Goal: Use online tool/utility: Utilize a website feature to perform a specific function

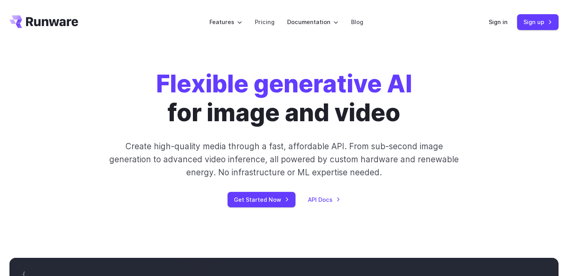
click at [495, 28] on div "Sign in Sign up" at bounding box center [524, 21] width 70 height 15
click at [497, 24] on link "Sign in" at bounding box center [498, 21] width 19 height 9
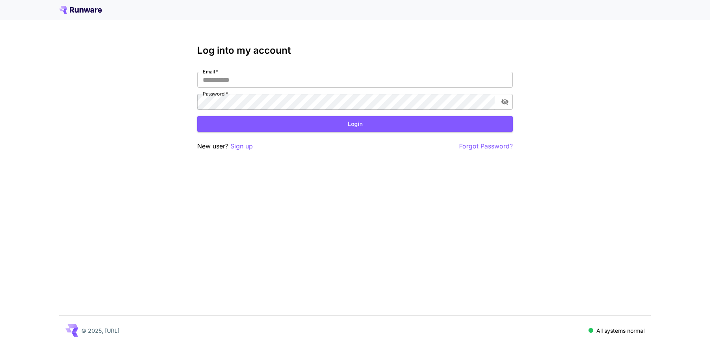
click at [234, 69] on div "Log into my account Email   * Email   * Password   * Password   * Login New use…" at bounding box center [355, 98] width 316 height 106
click at [236, 76] on input "Email   *" at bounding box center [355, 80] width 316 height 16
click at [237, 76] on input "Email   *" at bounding box center [355, 80] width 316 height 16
type input "**********"
click at [139, 95] on div "**********" at bounding box center [355, 172] width 710 height 345
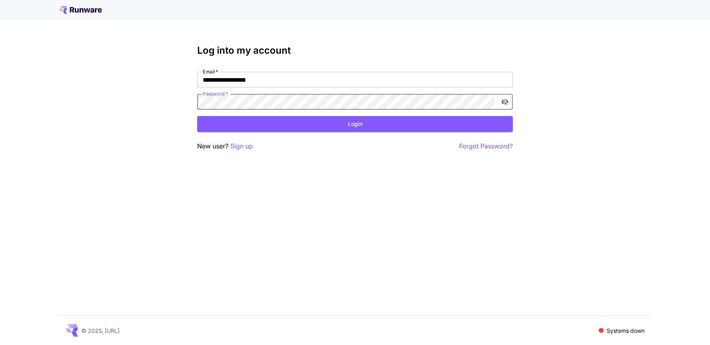
click button "Login" at bounding box center [355, 124] width 316 height 16
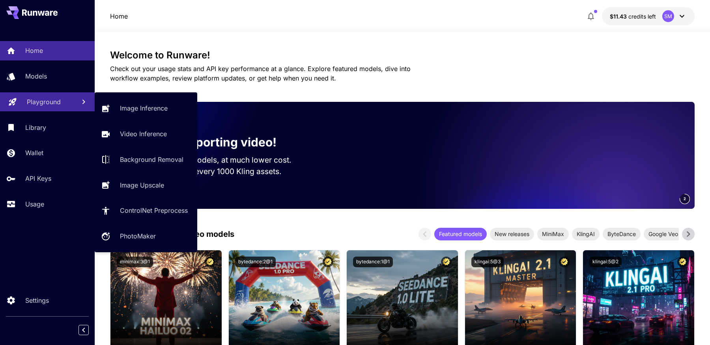
click at [49, 101] on p "Playground" at bounding box center [44, 101] width 34 height 9
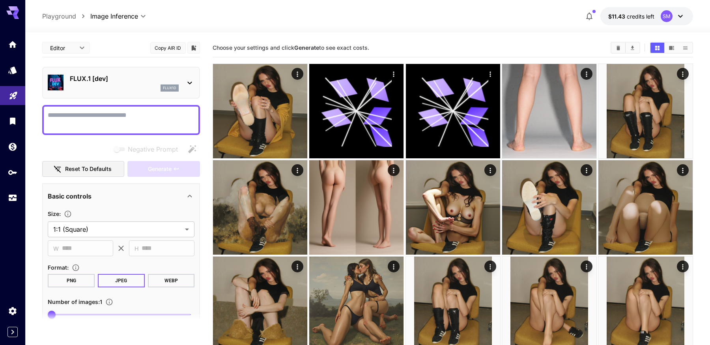
click at [620, 45] on icon "Clear Images" at bounding box center [618, 48] width 6 height 6
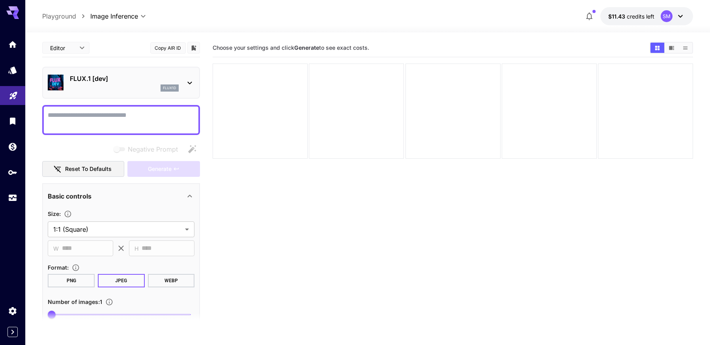
click at [68, 49] on body "**********" at bounding box center [355, 203] width 710 height 407
click at [131, 20] on div at bounding box center [355, 172] width 710 height 345
click at [96, 74] on p "FLUX.1 [dev]" at bounding box center [124, 78] width 109 height 9
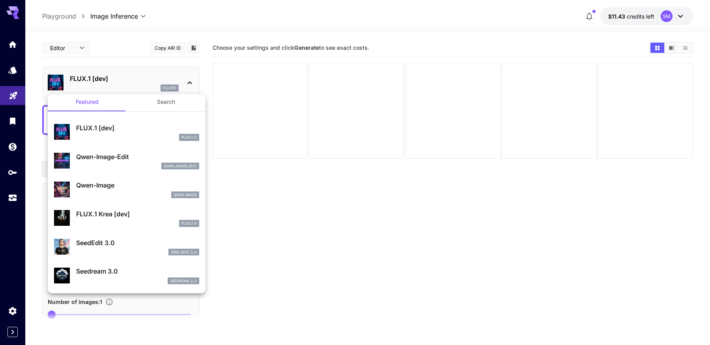
scroll to position [6, 0]
click at [125, 245] on p "SeedEdit 3.0" at bounding box center [137, 241] width 123 height 9
type input "***"
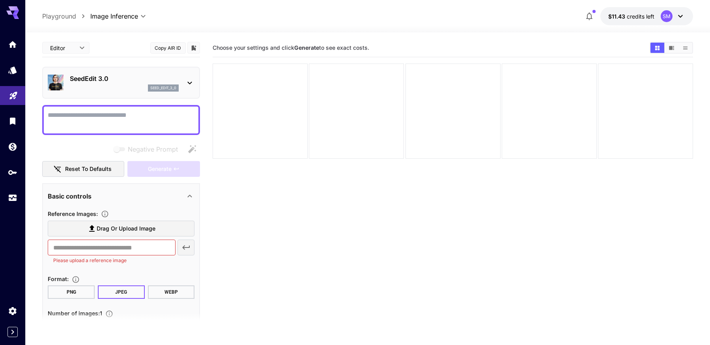
click at [88, 229] on icon at bounding box center [91, 228] width 9 height 9
click at [0, 0] on input "Drag or upload image" at bounding box center [0, 0] width 0 height 0
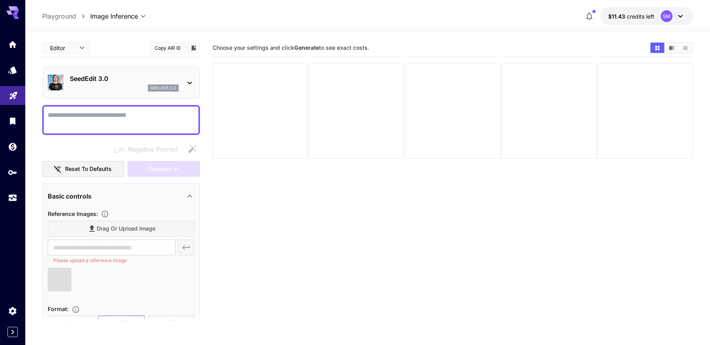
type input "**********"
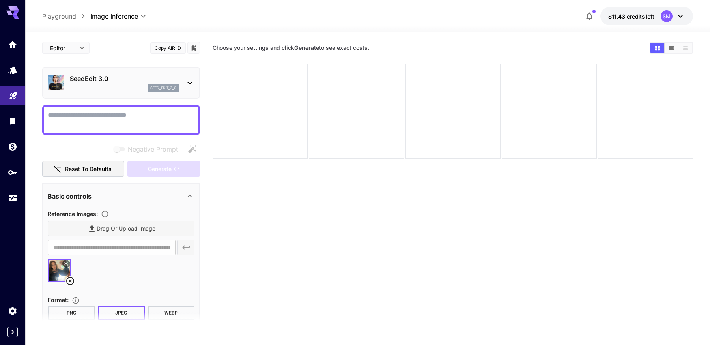
click at [116, 117] on textarea "Negative Prompt" at bounding box center [121, 119] width 147 height 19
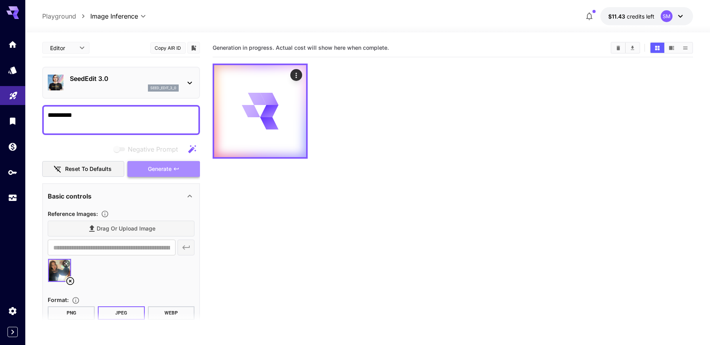
click at [180, 173] on button "Generate" at bounding box center [163, 169] width 73 height 16
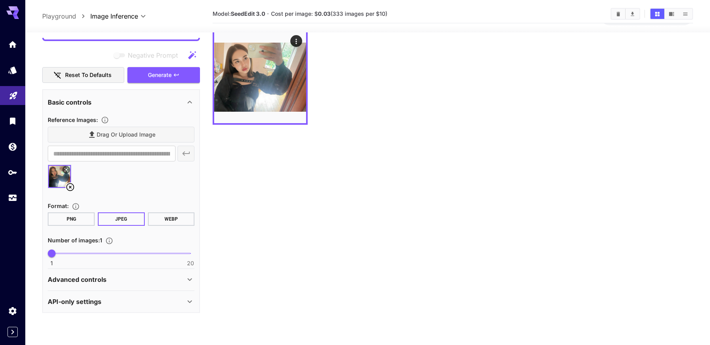
scroll to position [45, 0]
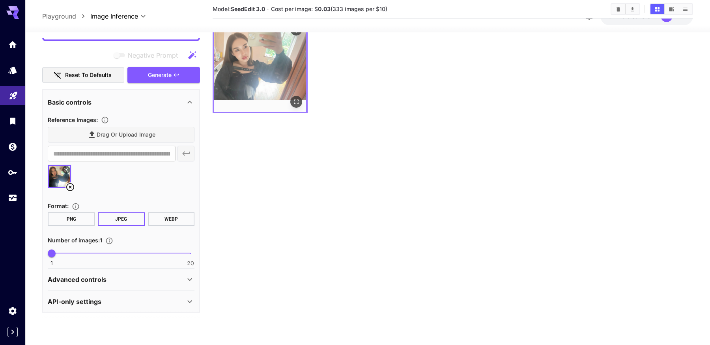
click at [261, 60] on img at bounding box center [260, 66] width 92 height 92
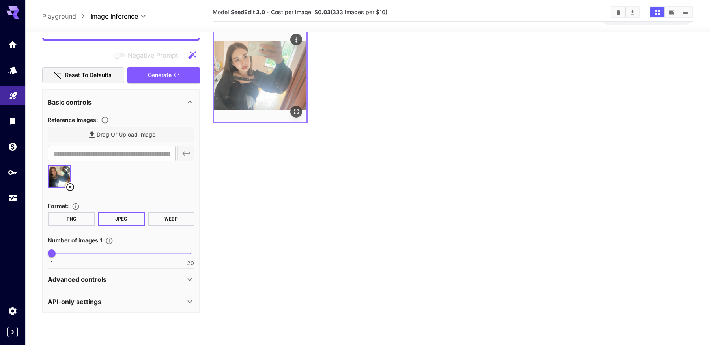
scroll to position [28, 0]
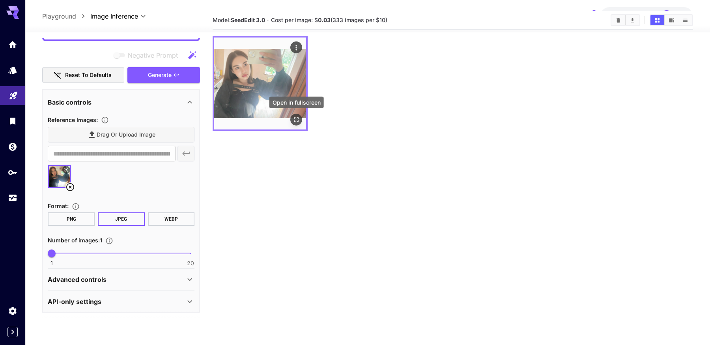
click at [297, 120] on icon "Open in fullscreen" at bounding box center [296, 120] width 8 height 8
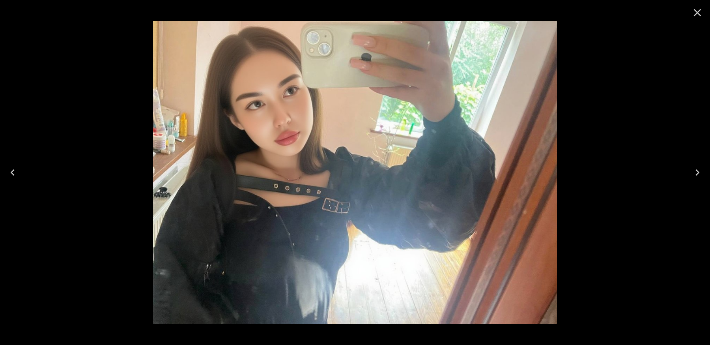
click at [282, 103] on img at bounding box center [355, 172] width 404 height 303
drag, startPoint x: 282, startPoint y: 103, endPoint x: 394, endPoint y: 44, distance: 126.3
click at [284, 103] on img at bounding box center [355, 172] width 404 height 303
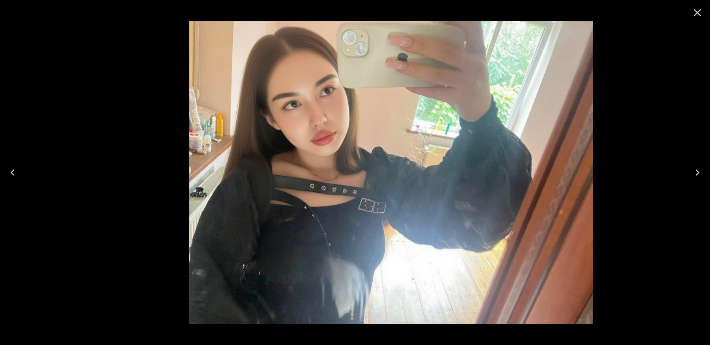
drag, startPoint x: 274, startPoint y: 94, endPoint x: 336, endPoint y: 120, distance: 67.4
click at [336, 120] on img at bounding box center [391, 172] width 404 height 303
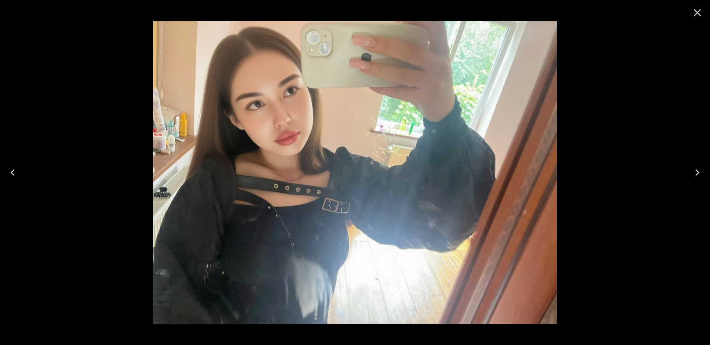
click at [698, 11] on icon "Close" at bounding box center [697, 12] width 13 height 13
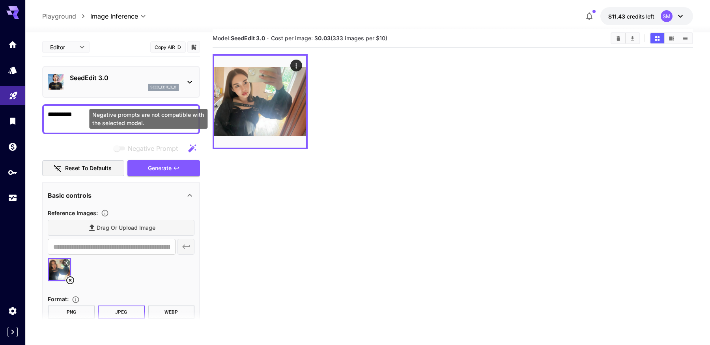
scroll to position [0, 0]
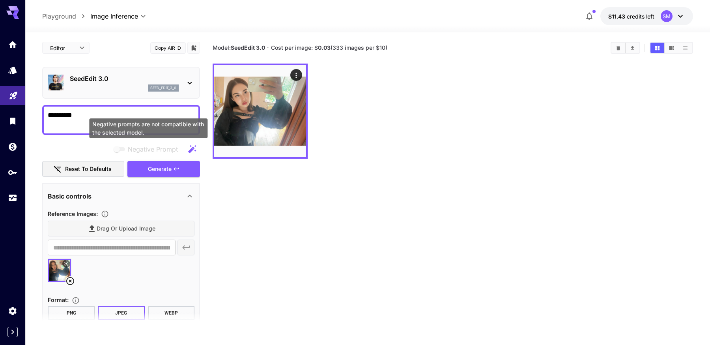
click at [123, 125] on div "Negative prompts are not compatible with the selected model." at bounding box center [148, 128] width 118 height 20
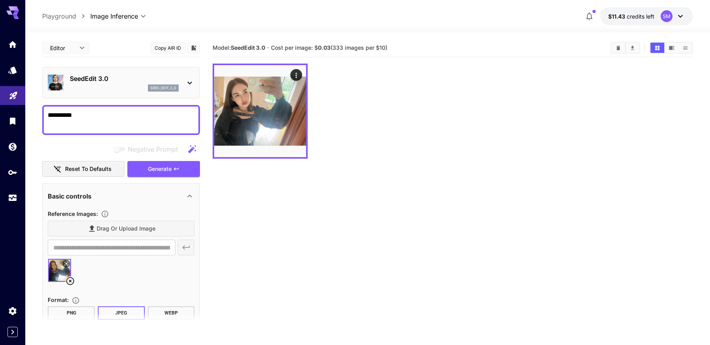
click at [94, 117] on textarea "**********" at bounding box center [121, 119] width 147 height 19
type textarea "**********"
click at [157, 171] on span "Generate" at bounding box center [160, 169] width 24 height 10
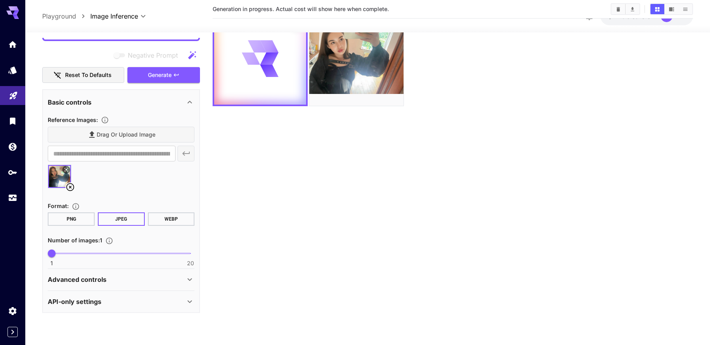
scroll to position [62, 0]
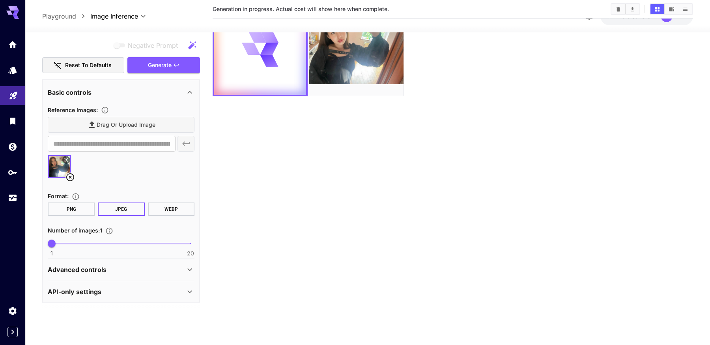
click at [132, 267] on div "Advanced controls" at bounding box center [116, 269] width 137 height 9
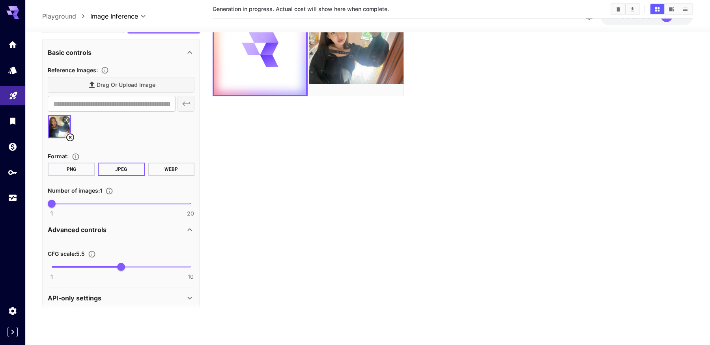
scroll to position [139, 0]
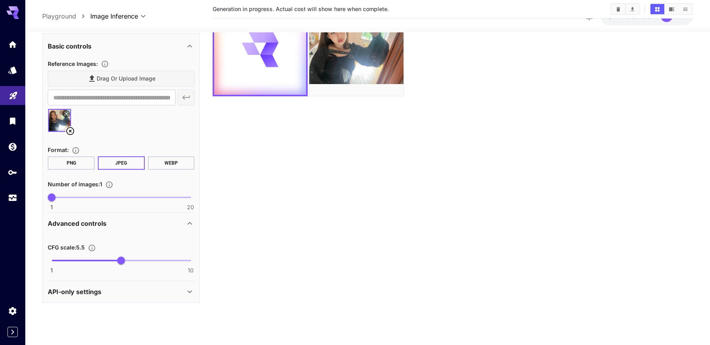
click at [146, 287] on div "API-only settings" at bounding box center [116, 291] width 137 height 9
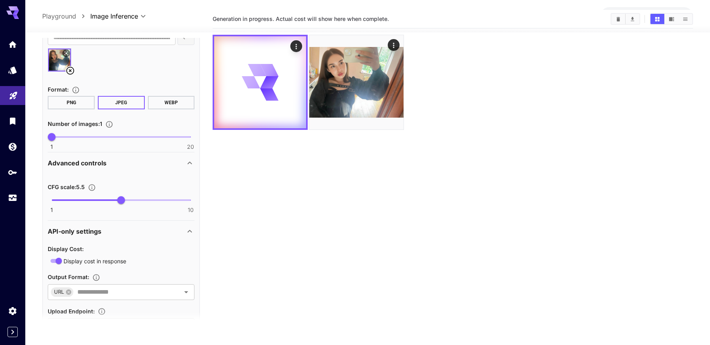
scroll to position [0, 0]
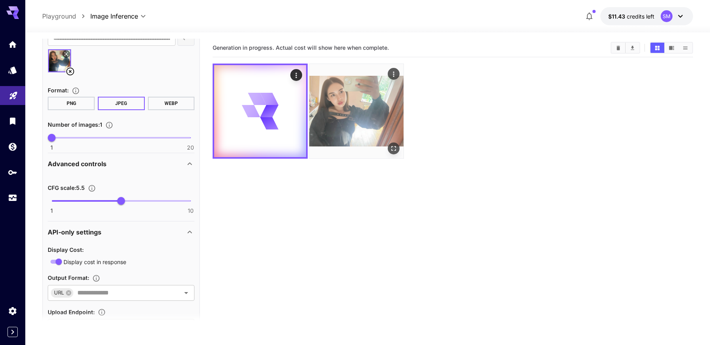
click at [359, 122] on img at bounding box center [356, 111] width 94 height 94
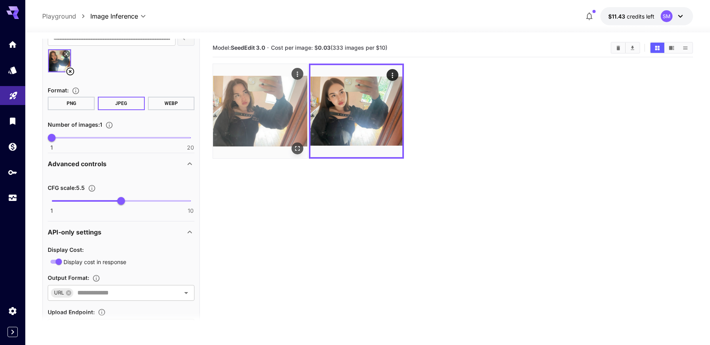
click at [267, 120] on img at bounding box center [260, 111] width 94 height 94
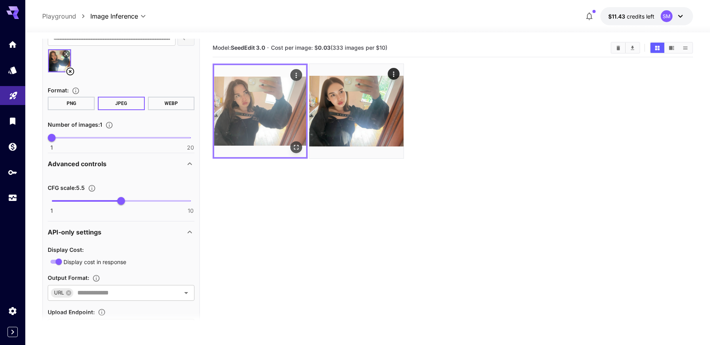
click at [299, 149] on icon "Open in fullscreen" at bounding box center [296, 147] width 8 height 8
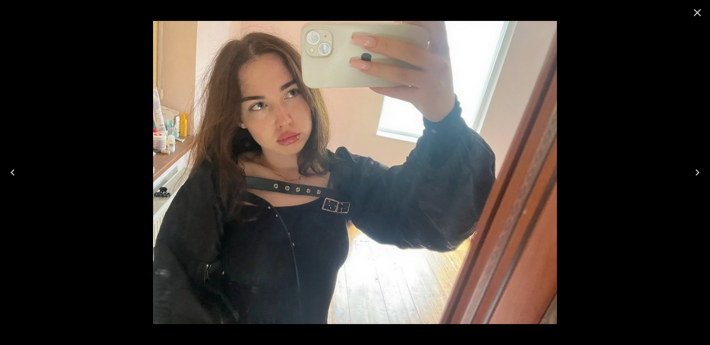
click at [694, 13] on icon "Close" at bounding box center [697, 12] width 13 height 13
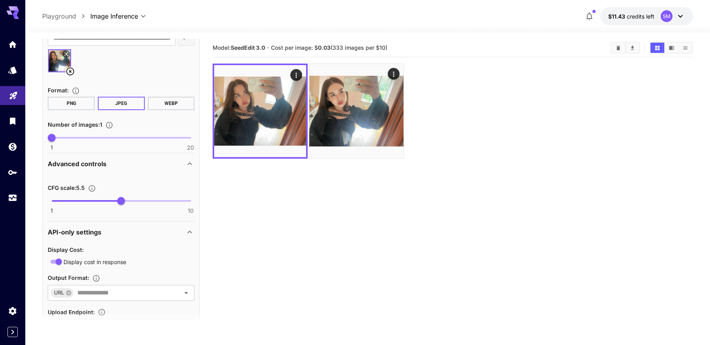
click at [53, 57] on img at bounding box center [59, 60] width 23 height 23
click at [70, 53] on button at bounding box center [66, 54] width 8 height 8
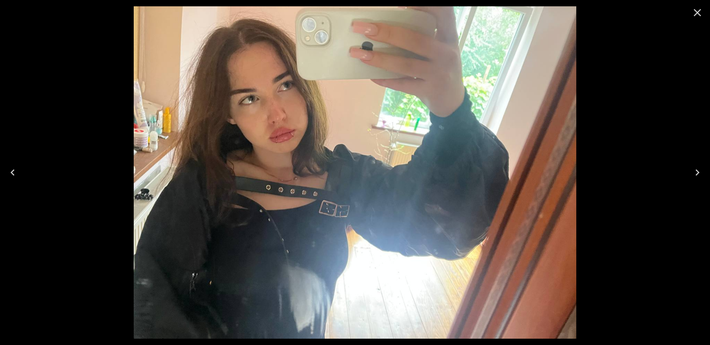
click at [694, 16] on icon "Close" at bounding box center [697, 12] width 13 height 13
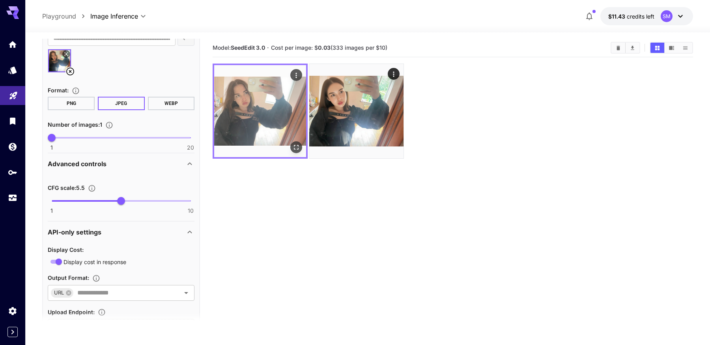
click at [256, 98] on img at bounding box center [260, 111] width 92 height 92
click at [297, 149] on icon "Open in fullscreen" at bounding box center [296, 147] width 8 height 8
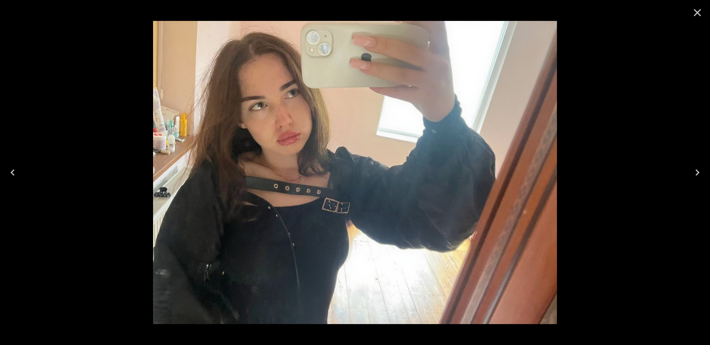
click at [283, 110] on img at bounding box center [355, 172] width 404 height 303
click at [701, 13] on icon "Close" at bounding box center [697, 12] width 13 height 13
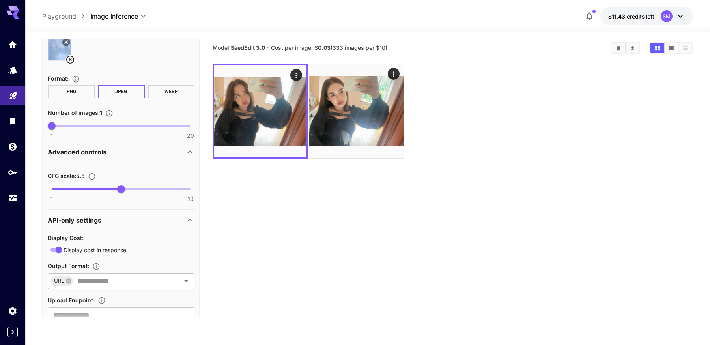
scroll to position [229, 0]
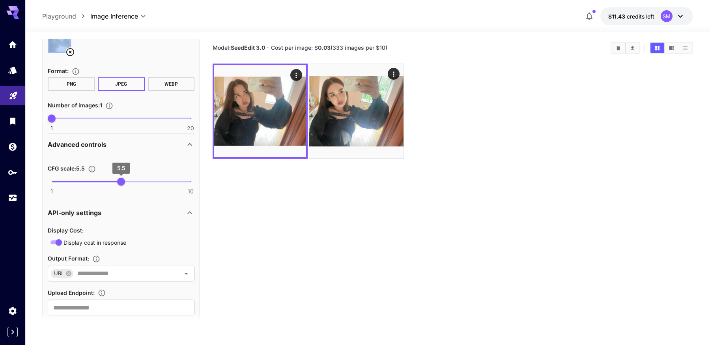
type input "**"
drag, startPoint x: 225, startPoint y: 177, endPoint x: 320, endPoint y: 182, distance: 95.2
click at [320, 182] on main "**********" at bounding box center [367, 214] width 650 height 351
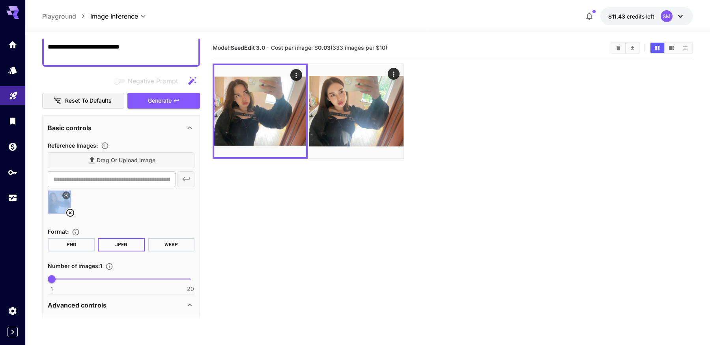
scroll to position [0, 0]
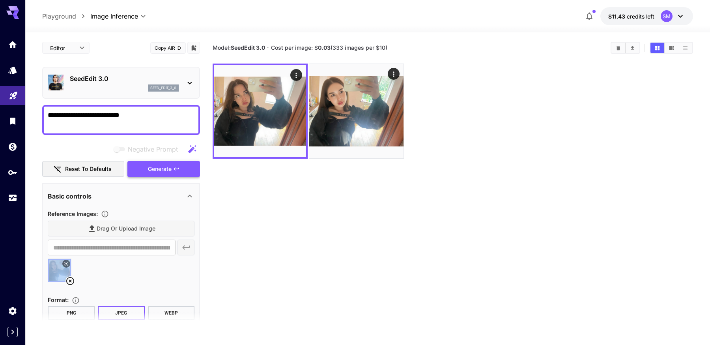
click at [138, 172] on button "Generate" at bounding box center [163, 169] width 73 height 16
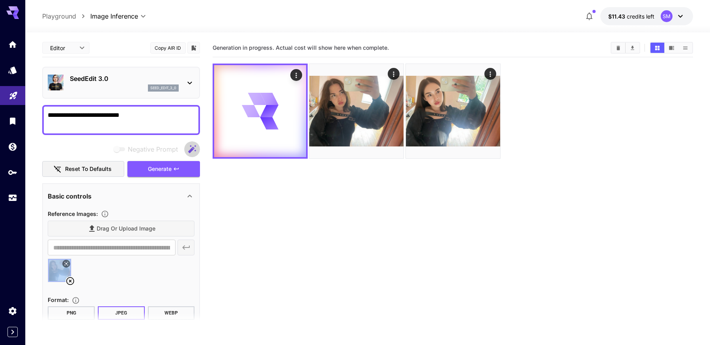
click at [188, 147] on icon "button" at bounding box center [191, 148] width 9 height 9
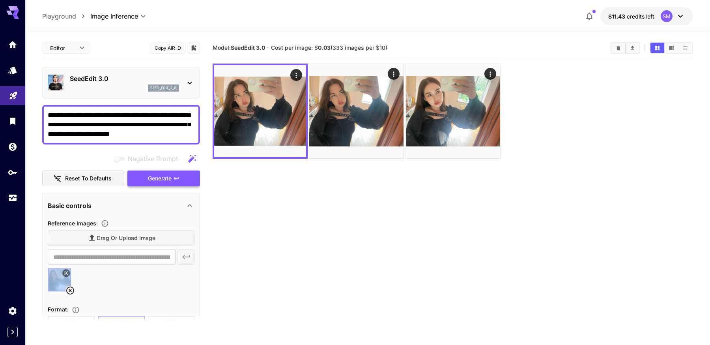
click at [184, 177] on button "Generate" at bounding box center [163, 178] width 73 height 16
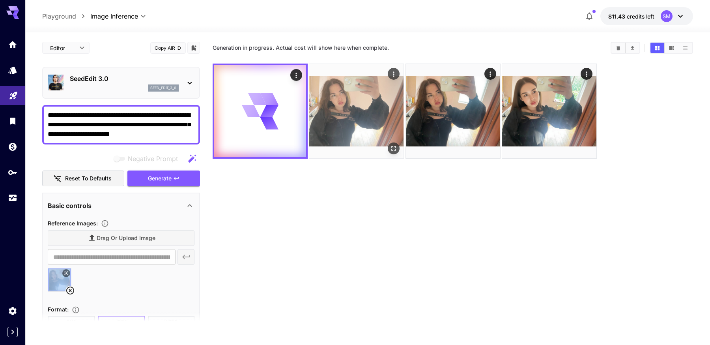
click at [379, 120] on img at bounding box center [356, 111] width 94 height 94
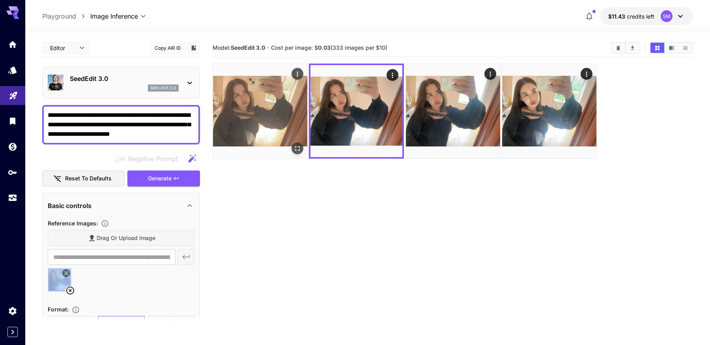
click at [266, 118] on img at bounding box center [260, 111] width 94 height 94
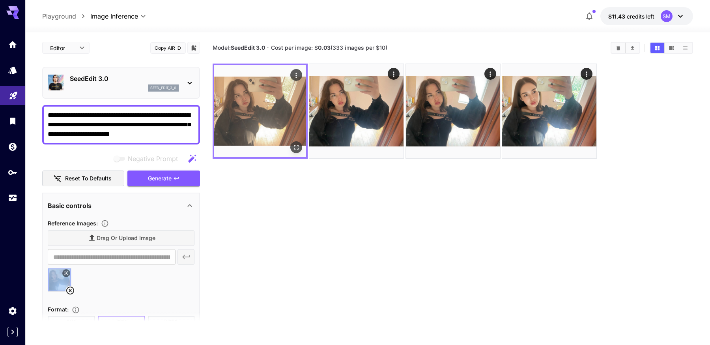
click at [298, 146] on icon "Open in fullscreen" at bounding box center [296, 147] width 5 height 5
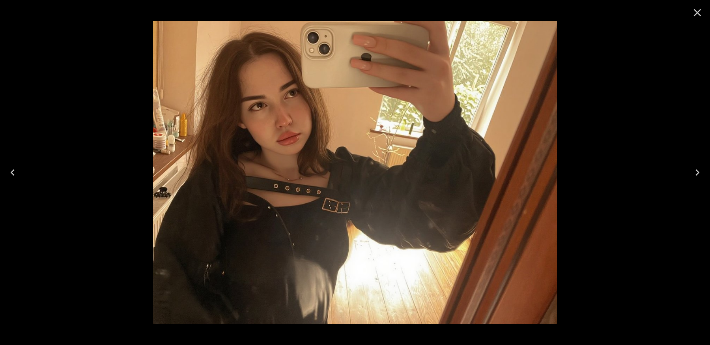
click at [287, 98] on img at bounding box center [355, 172] width 404 height 303
click at [658, 79] on div at bounding box center [355, 172] width 710 height 345
click at [695, 13] on icon "Close" at bounding box center [697, 12] width 13 height 13
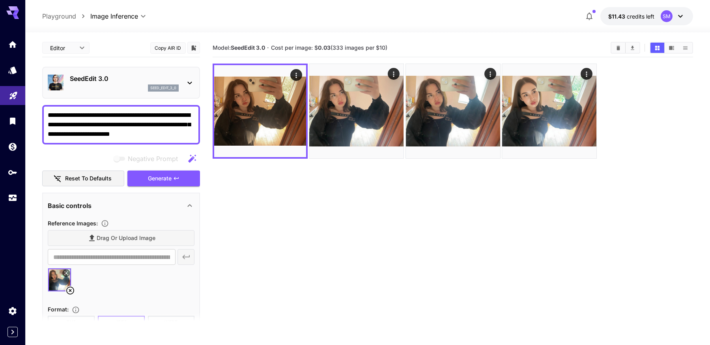
click at [184, 133] on textarea "**********" at bounding box center [121, 124] width 147 height 28
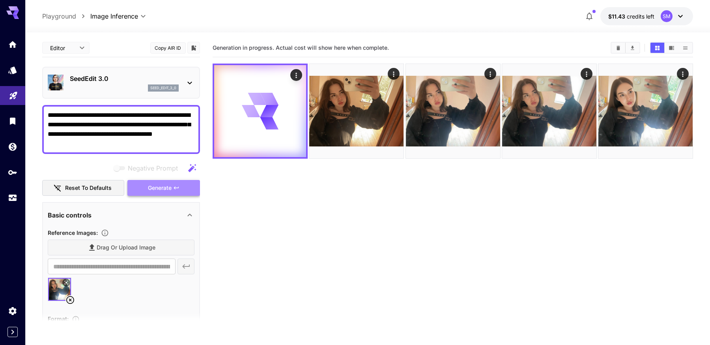
click at [170, 193] on button "Generate" at bounding box center [163, 188] width 73 height 16
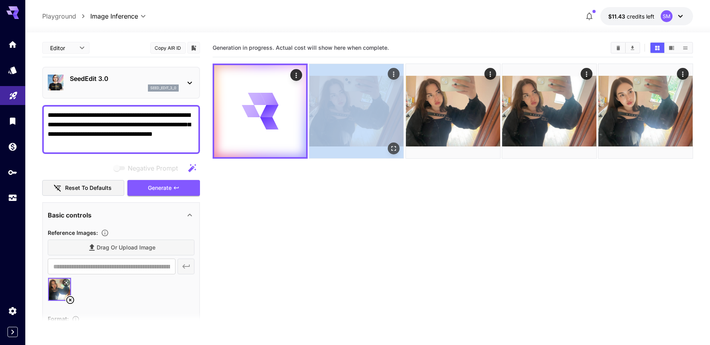
click at [310, 100] on div at bounding box center [453, 111] width 480 height 95
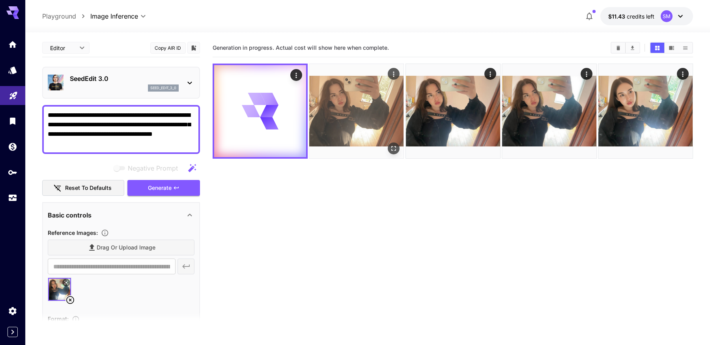
click at [331, 101] on img at bounding box center [356, 111] width 94 height 94
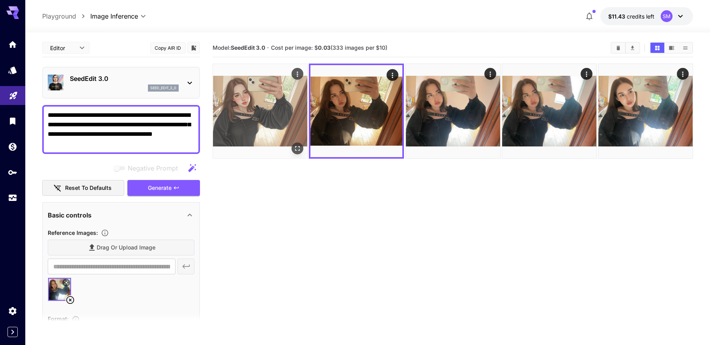
click at [273, 112] on img at bounding box center [260, 111] width 94 height 94
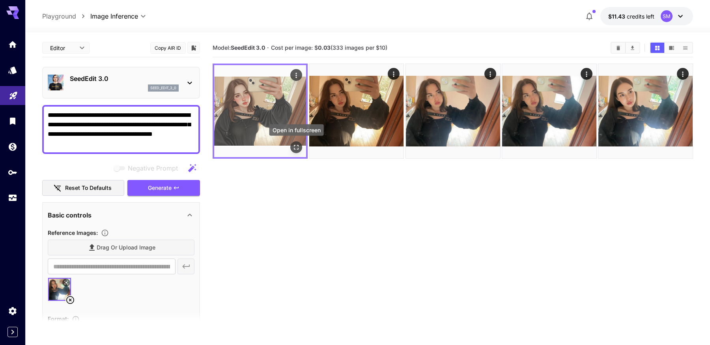
click at [298, 148] on icon "Open in fullscreen" at bounding box center [296, 147] width 8 height 8
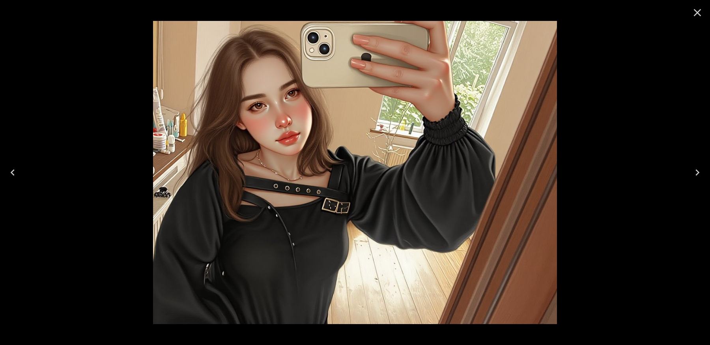
click at [699, 14] on icon "Close" at bounding box center [697, 12] width 7 height 7
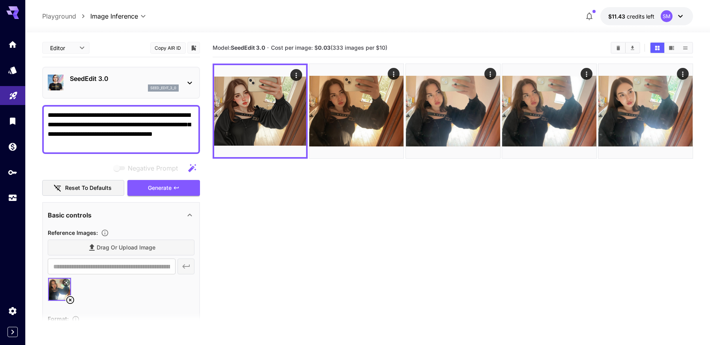
click at [174, 138] on textarea "**********" at bounding box center [121, 129] width 147 height 38
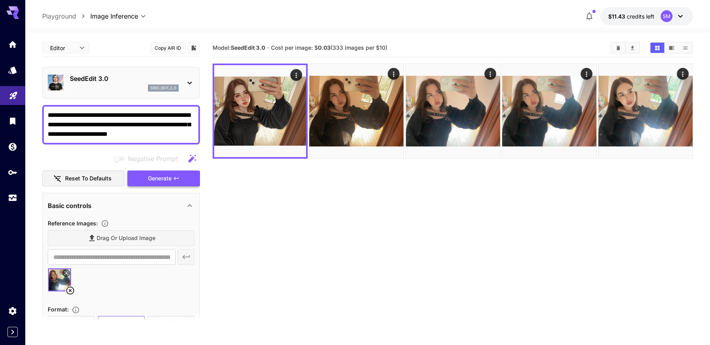
type textarea "**********"
click at [188, 174] on button "Generate" at bounding box center [163, 178] width 73 height 16
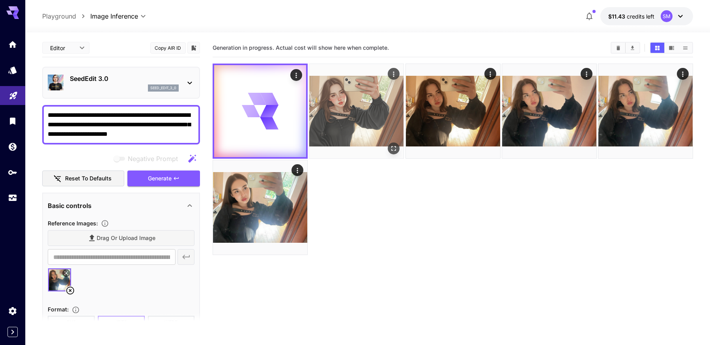
click at [390, 148] on icon "Open in fullscreen" at bounding box center [394, 148] width 8 height 8
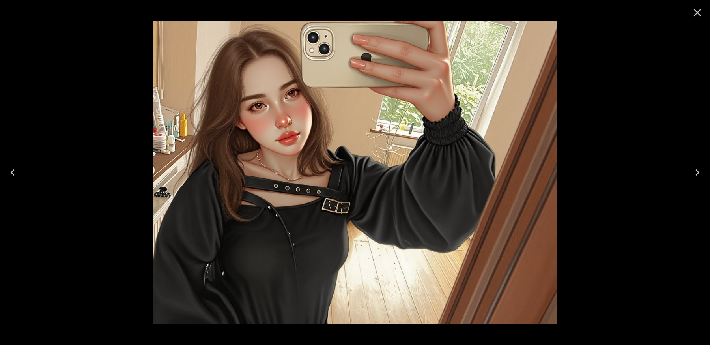
click at [697, 9] on icon "Close" at bounding box center [697, 12] width 13 height 13
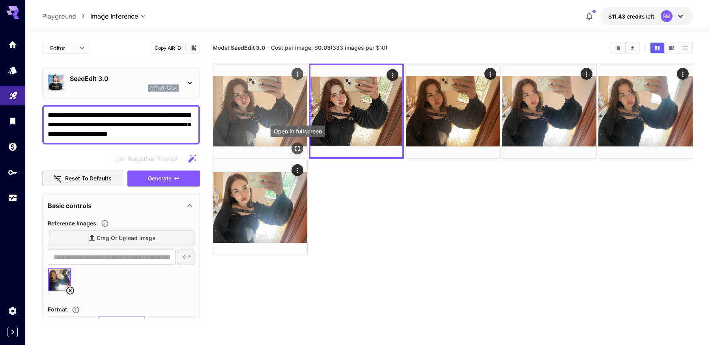
click at [297, 150] on icon "Open in fullscreen" at bounding box center [297, 148] width 8 height 8
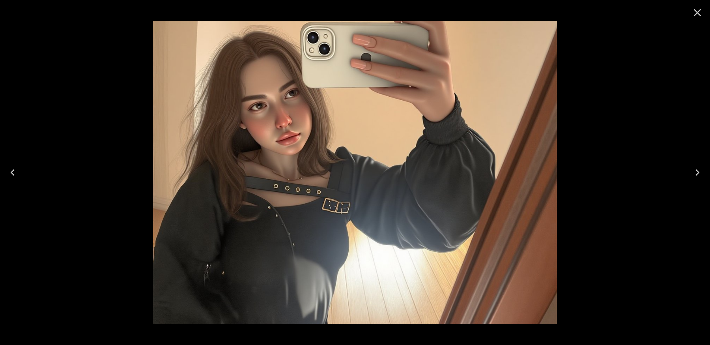
drag, startPoint x: 267, startPoint y: 98, endPoint x: 282, endPoint y: 109, distance: 19.0
click at [282, 109] on img at bounding box center [355, 172] width 404 height 303
click at [631, 63] on div at bounding box center [355, 172] width 710 height 345
click at [693, 15] on icon "Close" at bounding box center [697, 12] width 13 height 13
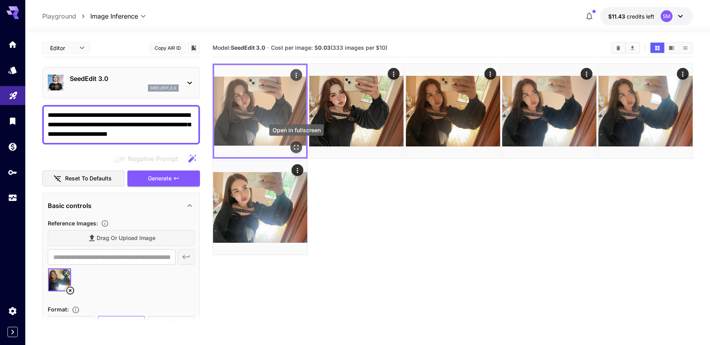
click at [297, 148] on icon "Open in fullscreen" at bounding box center [296, 147] width 8 height 8
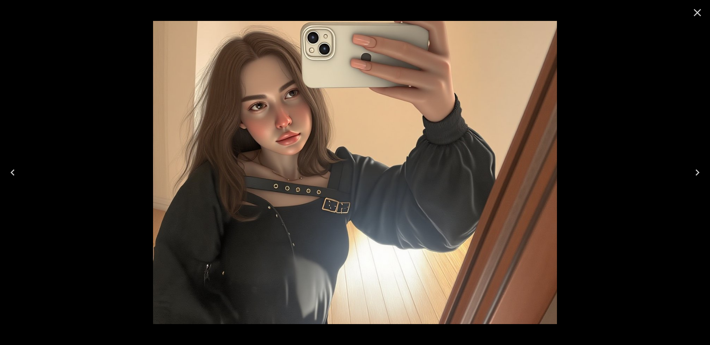
click at [697, 12] on icon "Close" at bounding box center [697, 12] width 7 height 7
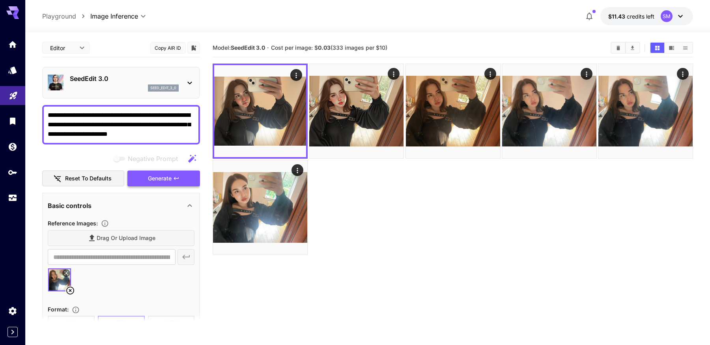
click at [164, 181] on span "Generate" at bounding box center [160, 179] width 24 height 10
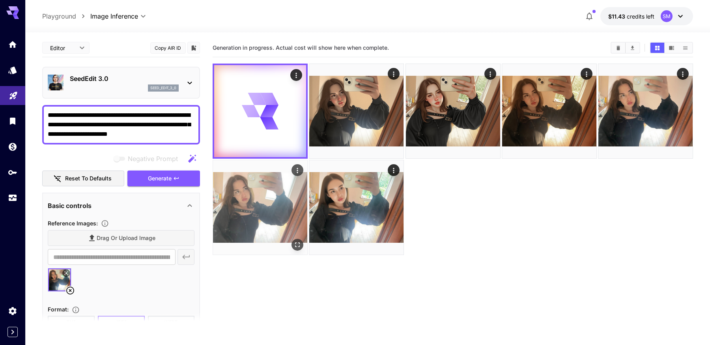
scroll to position [23, 0]
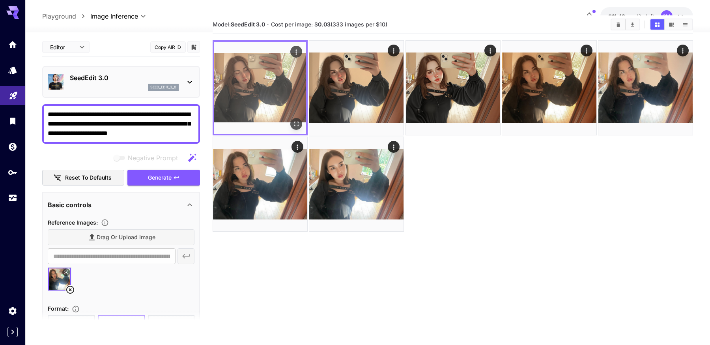
click at [294, 121] on icon "Open in fullscreen" at bounding box center [296, 124] width 8 height 8
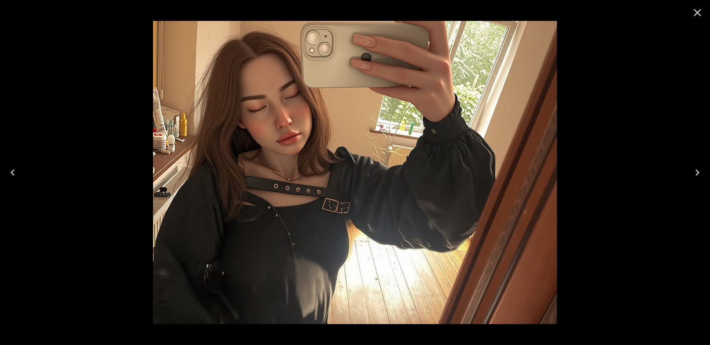
click at [699, 14] on icon "Close" at bounding box center [697, 12] width 13 height 13
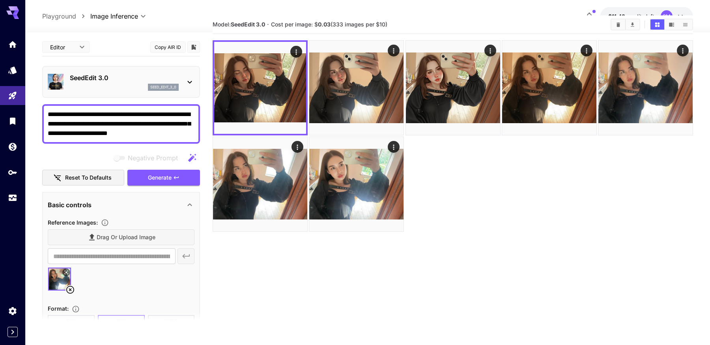
click at [194, 160] on icon "button" at bounding box center [191, 157] width 9 height 9
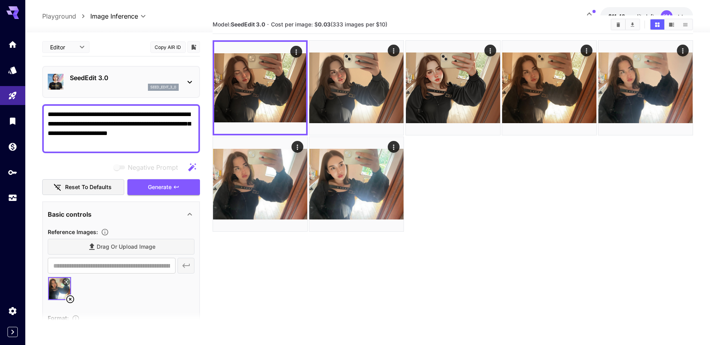
click at [193, 167] on icon "button" at bounding box center [192, 167] width 8 height 8
drag, startPoint x: 145, startPoint y: 137, endPoint x: 171, endPoint y: 120, distance: 31.6
click at [171, 120] on textarea "**********" at bounding box center [121, 129] width 147 height 38
drag, startPoint x: 156, startPoint y: 143, endPoint x: 169, endPoint y: 115, distance: 30.9
click at [169, 115] on textarea "**********" at bounding box center [121, 129] width 147 height 38
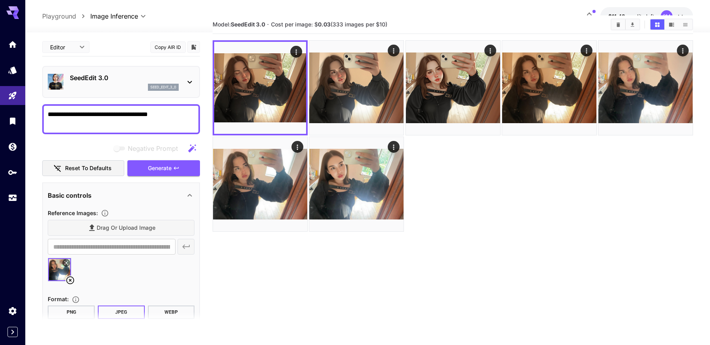
drag, startPoint x: 134, startPoint y: 115, endPoint x: 10, endPoint y: 110, distance: 124.3
click at [10, 110] on div "**********" at bounding box center [355, 180] width 710 height 407
type textarea "**********"
click at [158, 168] on span "Generate" at bounding box center [160, 168] width 24 height 10
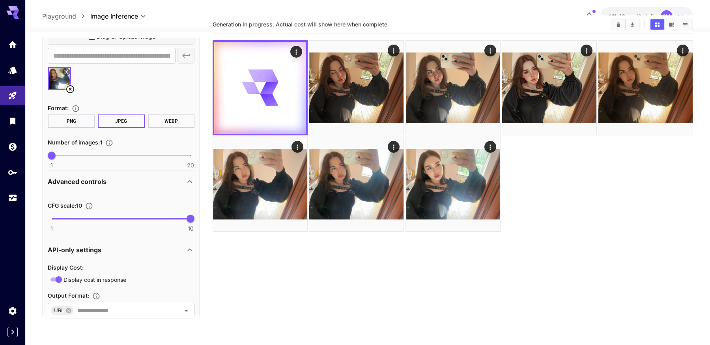
scroll to position [192, 0]
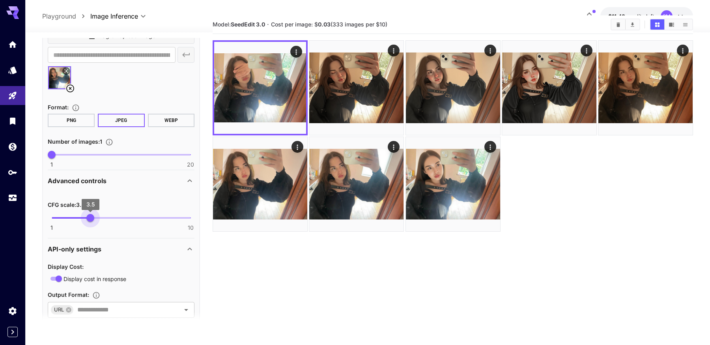
type input "***"
click at [90, 215] on span "1 10 3.4" at bounding box center [121, 218] width 139 height 12
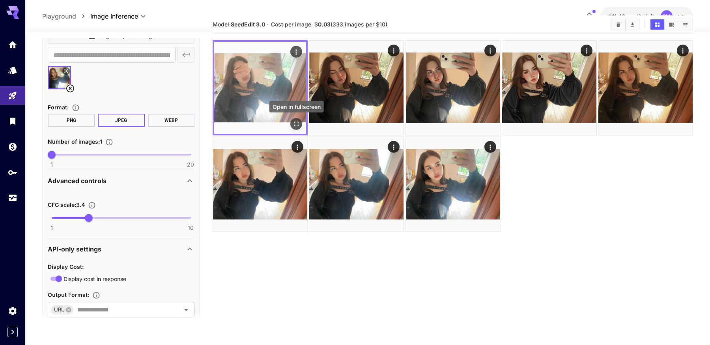
click at [295, 126] on icon "Open in fullscreen" at bounding box center [296, 124] width 8 height 8
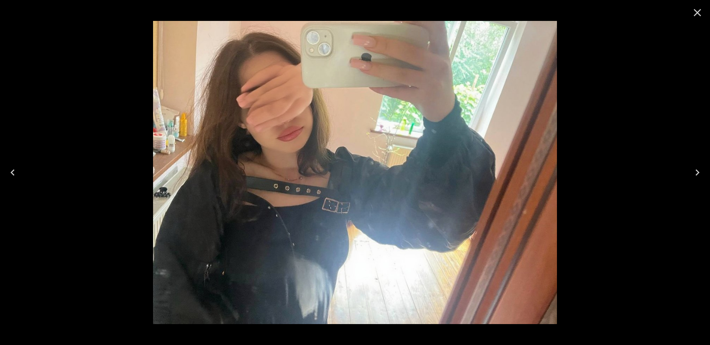
click at [698, 11] on icon "Close" at bounding box center [697, 12] width 13 height 13
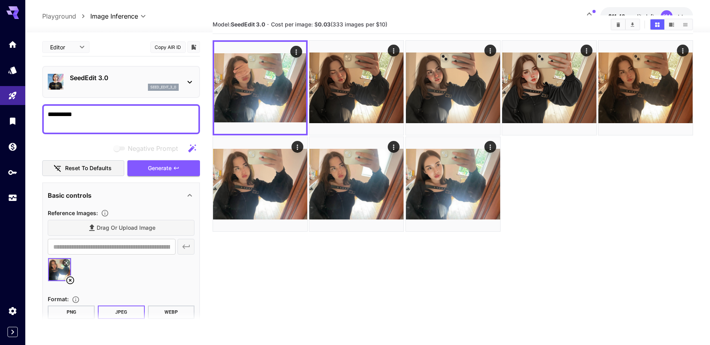
scroll to position [0, 0]
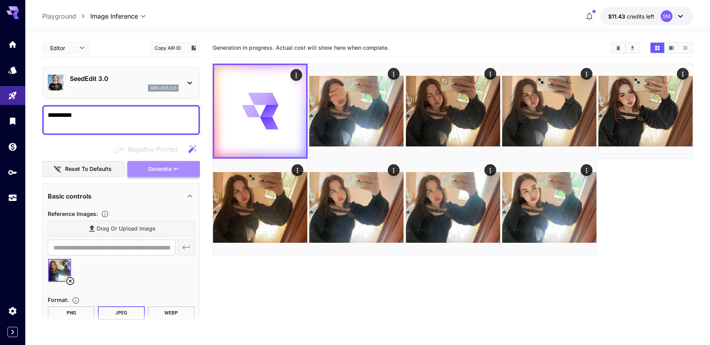
click at [154, 165] on span "Generate" at bounding box center [160, 169] width 24 height 10
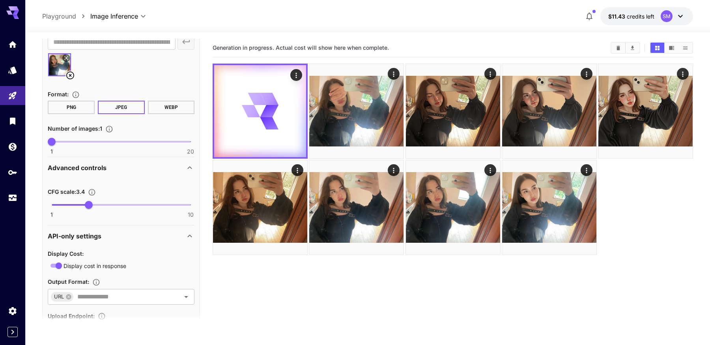
scroll to position [245, 0]
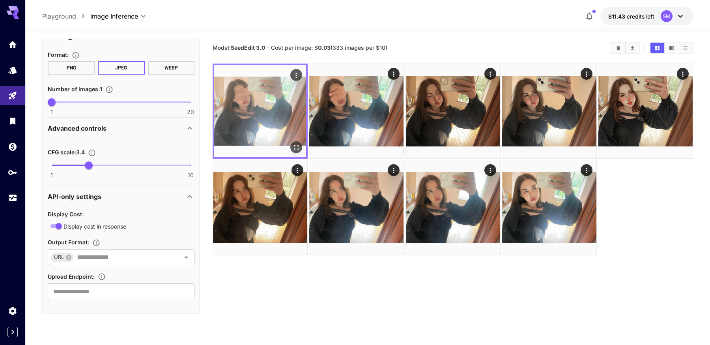
click at [297, 73] on icon "Actions" at bounding box center [296, 75] width 8 height 8
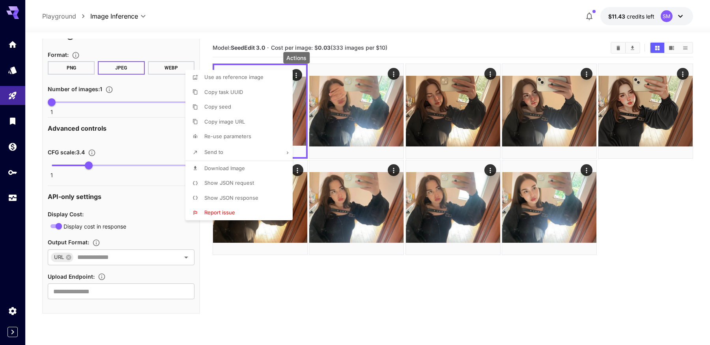
click at [273, 41] on div at bounding box center [355, 172] width 710 height 345
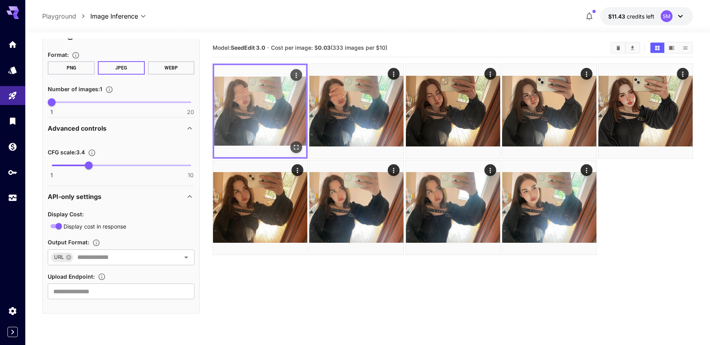
click at [282, 121] on img at bounding box center [260, 111] width 92 height 92
click at [274, 110] on img at bounding box center [260, 111] width 92 height 92
click at [301, 144] on button "Open in fullscreen" at bounding box center [296, 147] width 12 height 12
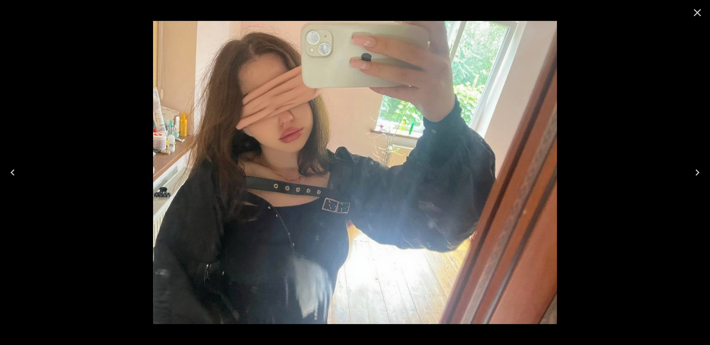
click at [701, 12] on icon "Close" at bounding box center [697, 12] width 13 height 13
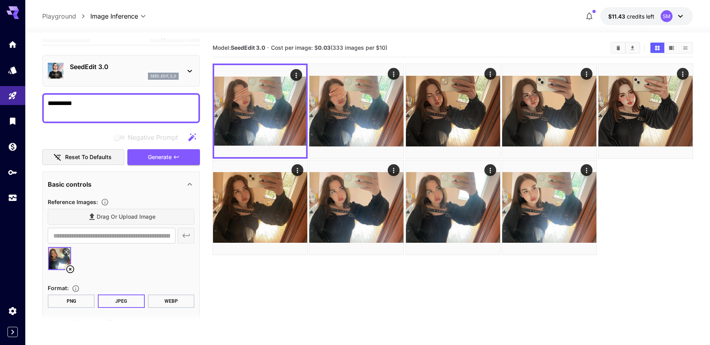
scroll to position [0, 0]
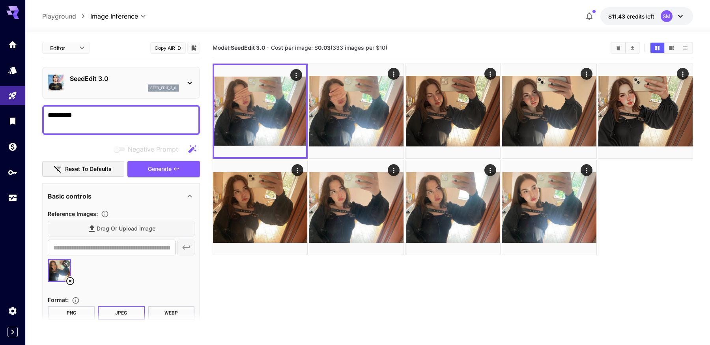
click at [116, 118] on textarea "**********" at bounding box center [121, 119] width 147 height 19
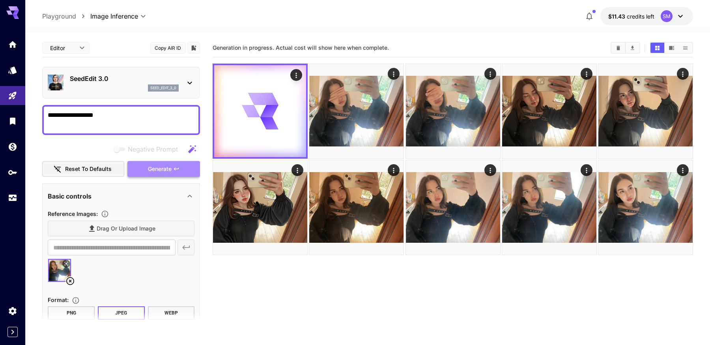
click at [174, 170] on icon "button" at bounding box center [176, 169] width 6 height 6
click at [52, 117] on textarea "**********" at bounding box center [121, 119] width 147 height 19
click at [158, 174] on button "Generate" at bounding box center [163, 169] width 73 height 16
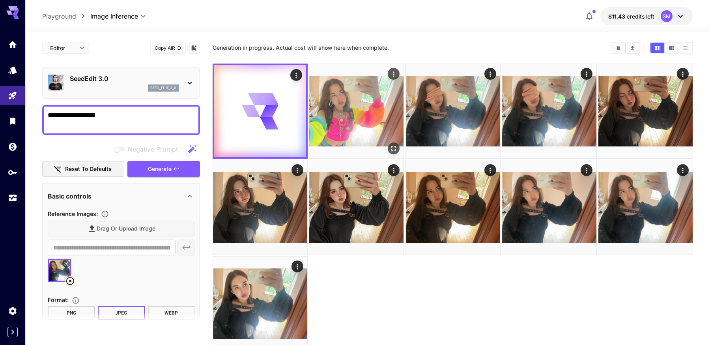
click at [368, 112] on img at bounding box center [356, 111] width 94 height 94
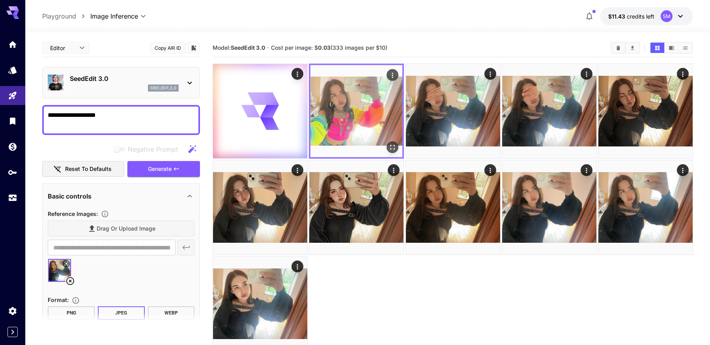
click at [392, 150] on icon "Open in fullscreen" at bounding box center [393, 147] width 8 height 8
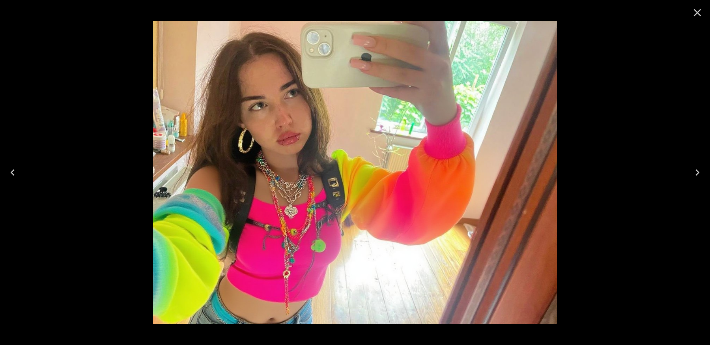
click at [697, 11] on icon "Close" at bounding box center [697, 12] width 13 height 13
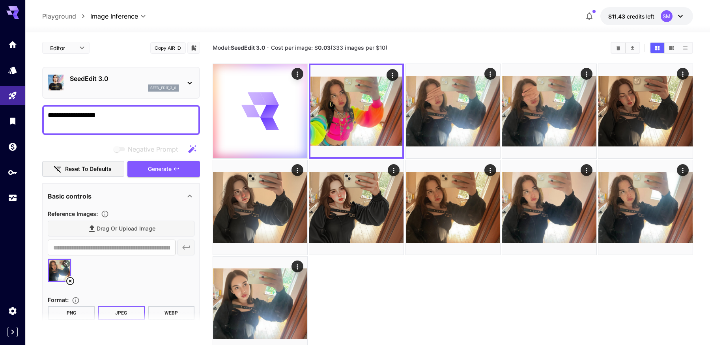
click at [134, 127] on textarea "**********" at bounding box center [121, 119] width 147 height 19
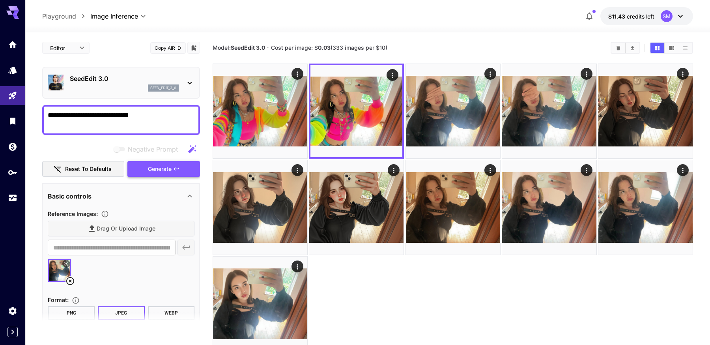
click at [158, 172] on span "Generate" at bounding box center [160, 169] width 24 height 10
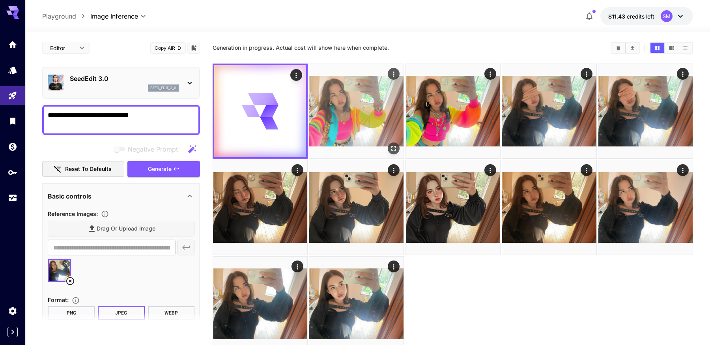
click at [340, 119] on img at bounding box center [356, 111] width 94 height 94
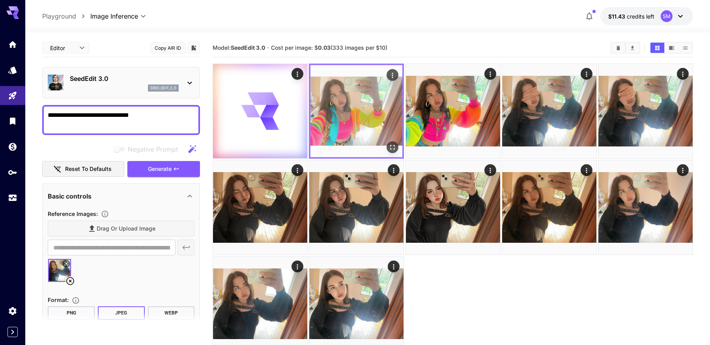
click at [393, 153] on button "Open in fullscreen" at bounding box center [393, 147] width 12 height 12
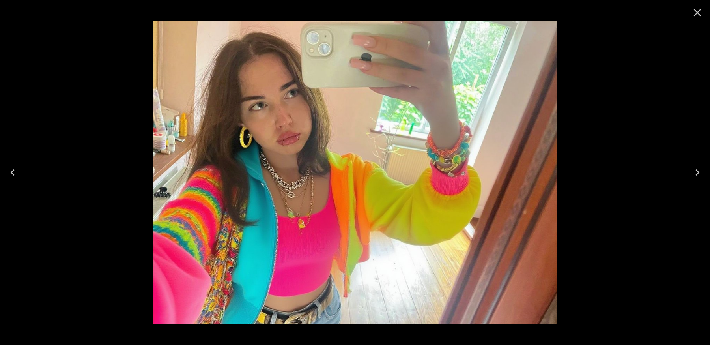
click at [692, 14] on icon "Close" at bounding box center [697, 12] width 13 height 13
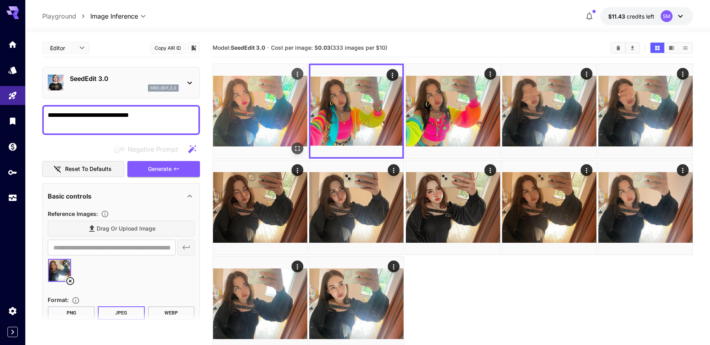
click at [296, 131] on img at bounding box center [260, 111] width 94 height 94
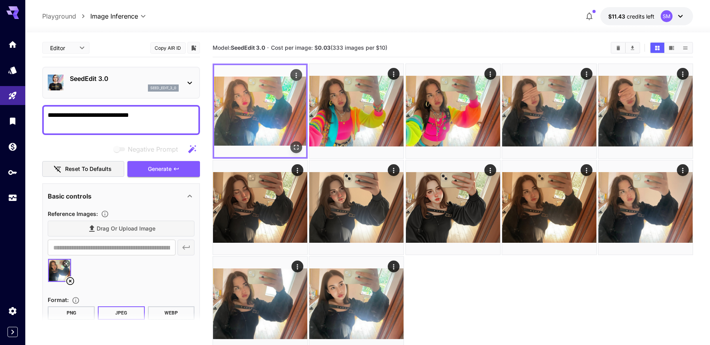
click at [296, 145] on icon "Open in fullscreen" at bounding box center [296, 147] width 8 height 8
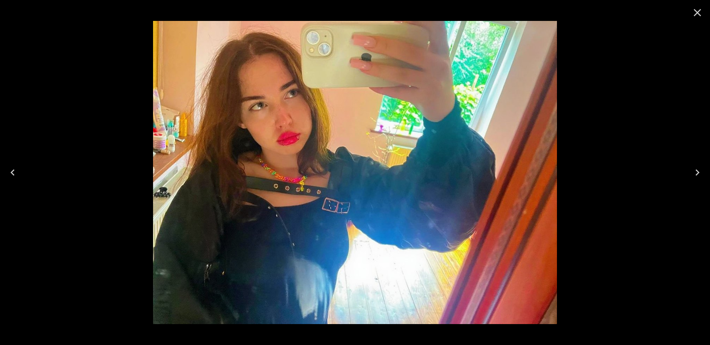
click at [698, 12] on icon "Close" at bounding box center [697, 12] width 7 height 7
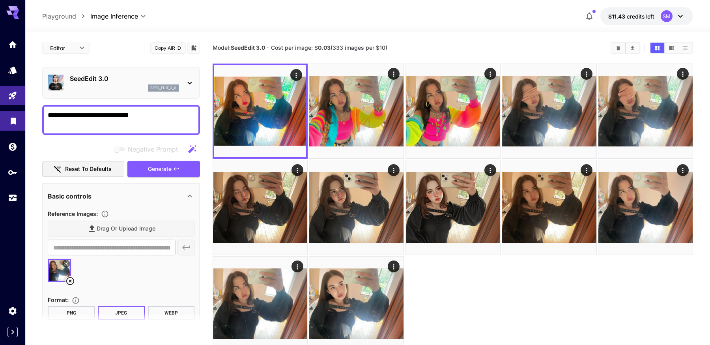
drag, startPoint x: 109, startPoint y: 116, endPoint x: 0, endPoint y: 116, distance: 108.9
click at [0, 115] on div "**********" at bounding box center [355, 203] width 710 height 407
type textarea "**********"
click at [178, 170] on icon "button" at bounding box center [176, 169] width 6 height 6
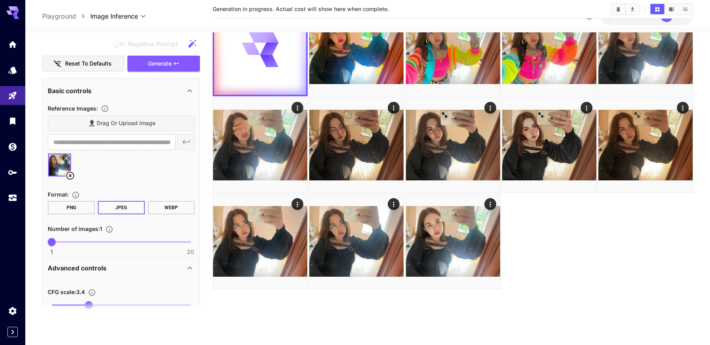
scroll to position [97, 0]
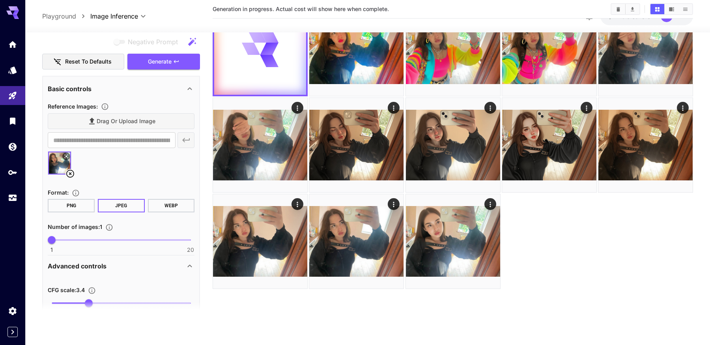
type input "***"
click at [120, 300] on span "1 10 5.4" at bounding box center [121, 303] width 139 height 12
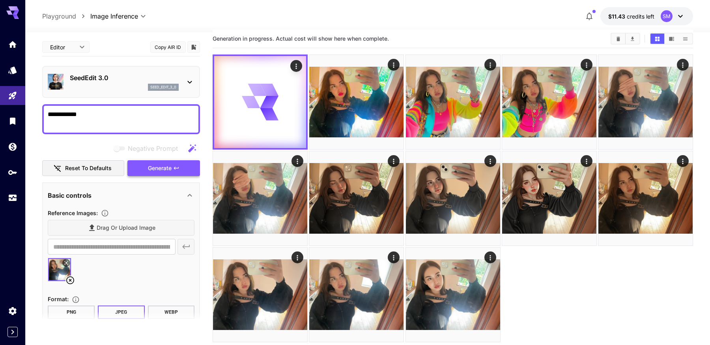
scroll to position [0, 0]
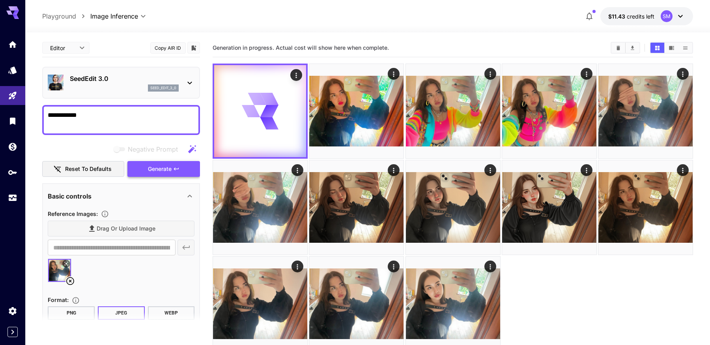
click at [158, 168] on span "Generate" at bounding box center [160, 169] width 24 height 10
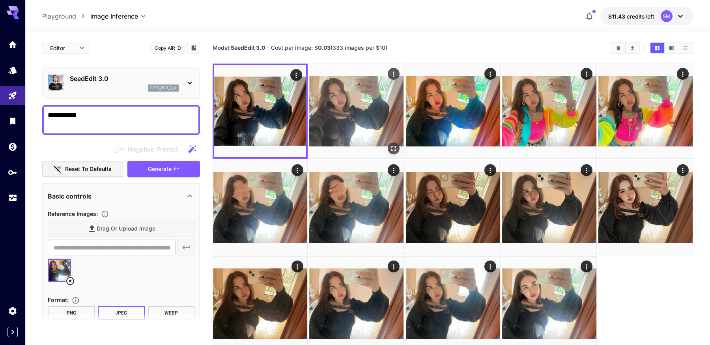
click at [356, 123] on img at bounding box center [356, 111] width 94 height 94
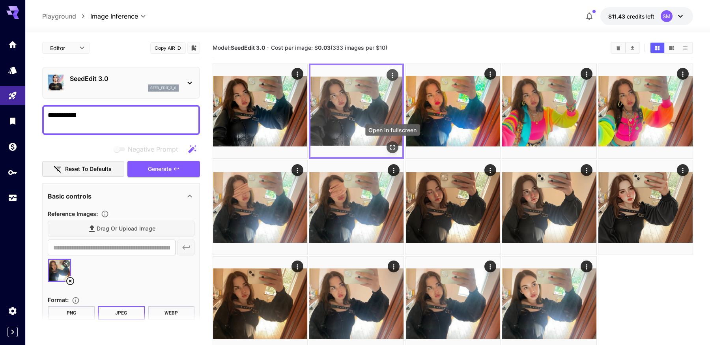
click at [396, 146] on icon "Open in fullscreen" at bounding box center [393, 147] width 8 height 8
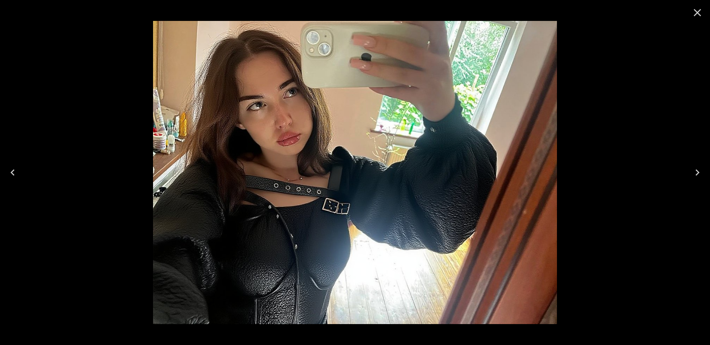
click at [699, 12] on icon "Close" at bounding box center [697, 12] width 13 height 13
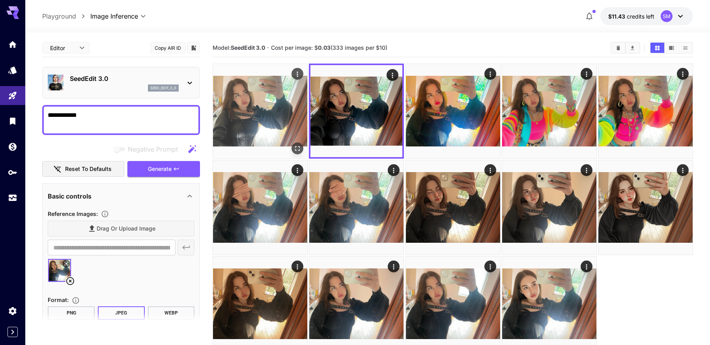
click at [272, 125] on img at bounding box center [260, 111] width 94 height 94
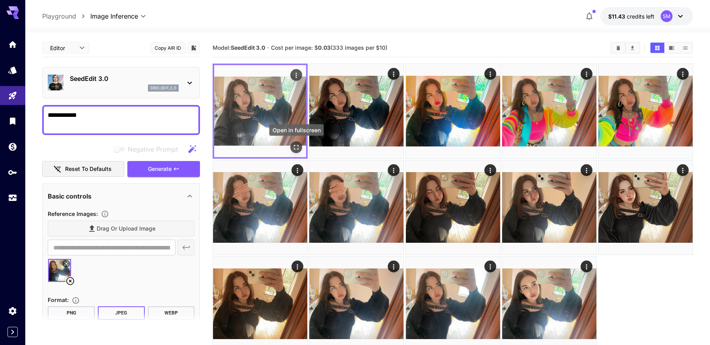
click at [297, 151] on icon "Open in fullscreen" at bounding box center [296, 147] width 8 height 8
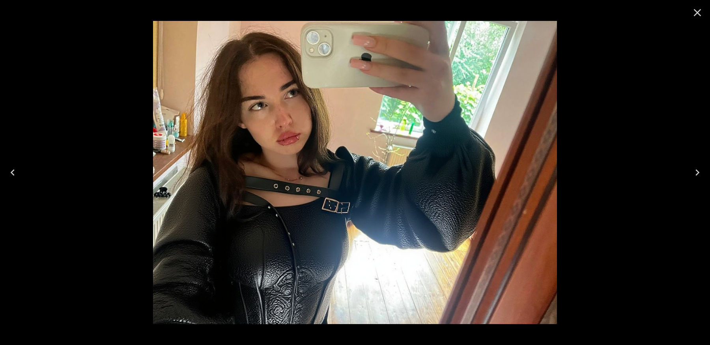
click at [699, 13] on icon "Close" at bounding box center [697, 12] width 13 height 13
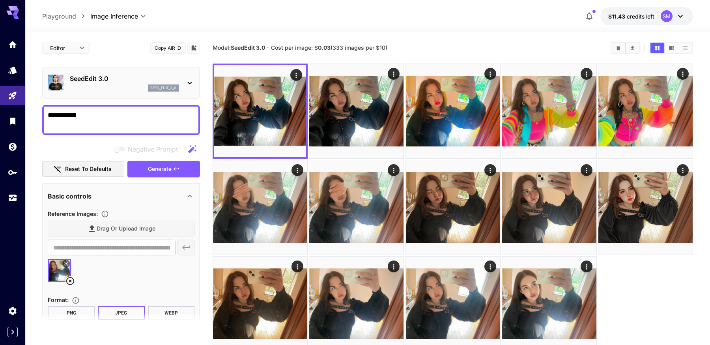
click at [95, 123] on textarea "**********" at bounding box center [121, 119] width 147 height 19
click at [95, 124] on textarea "**********" at bounding box center [121, 119] width 147 height 19
click at [125, 113] on textarea "**********" at bounding box center [121, 119] width 147 height 19
drag, startPoint x: 125, startPoint y: 113, endPoint x: 138, endPoint y: 110, distance: 13.3
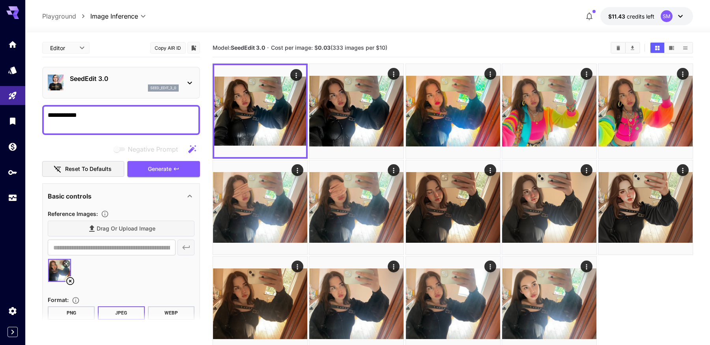
click at [125, 114] on textarea "**********" at bounding box center [121, 119] width 147 height 19
click at [67, 262] on icon at bounding box center [66, 263] width 5 height 5
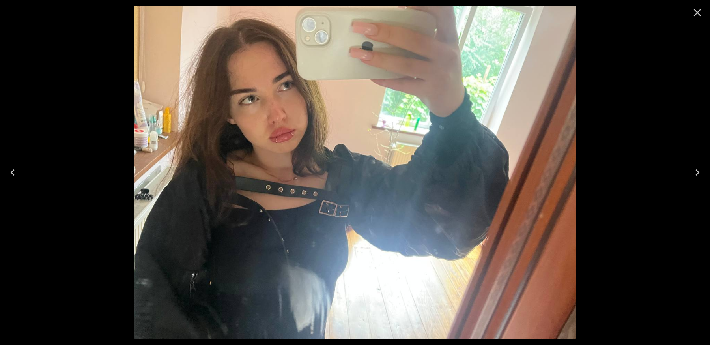
click at [697, 12] on icon "Close" at bounding box center [697, 12] width 7 height 7
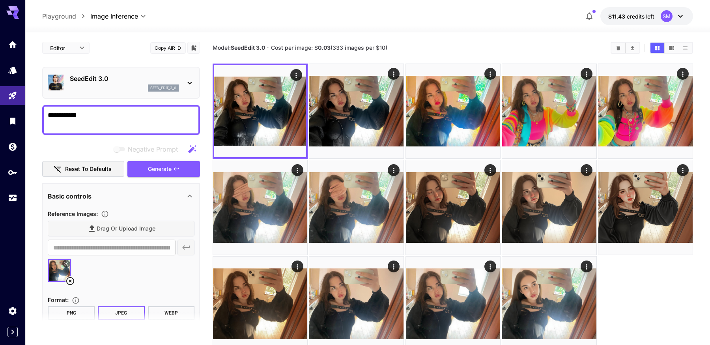
click at [132, 114] on textarea "**********" at bounding box center [121, 119] width 147 height 19
paste textarea "**********"
click at [174, 166] on icon "button" at bounding box center [176, 169] width 6 height 6
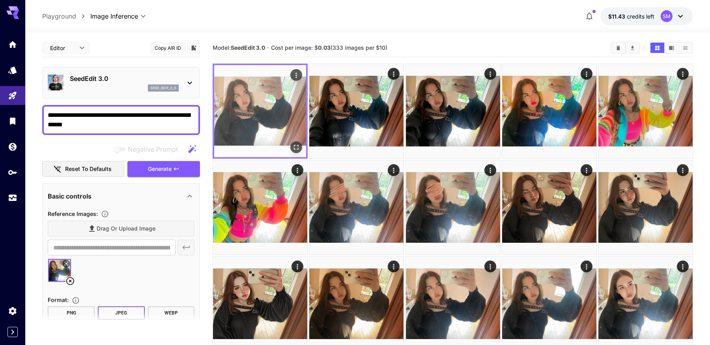
click at [298, 147] on icon "Open in fullscreen" at bounding box center [296, 147] width 8 height 8
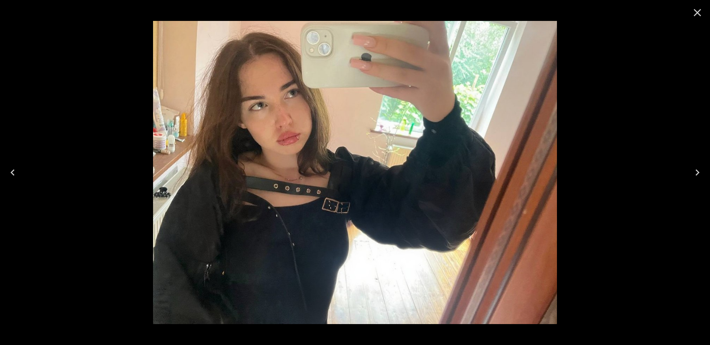
click at [695, 17] on icon "Close" at bounding box center [697, 12] width 13 height 13
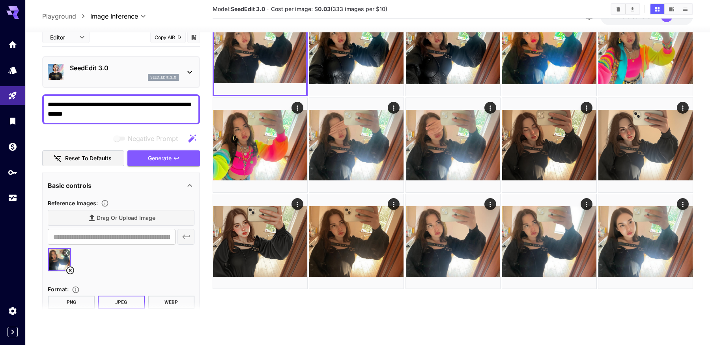
click at [153, 110] on textarea "**********" at bounding box center [121, 109] width 147 height 19
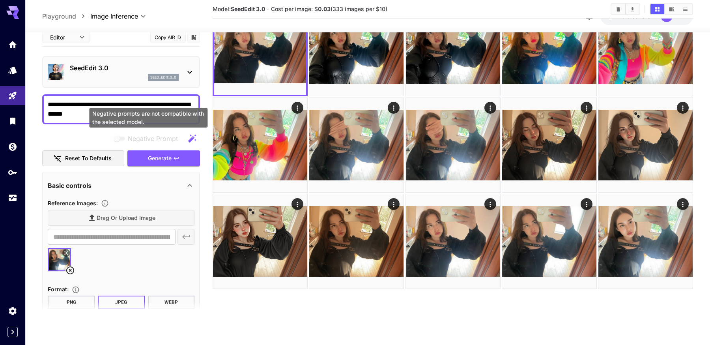
click at [140, 115] on div "Negative prompts are not compatible with the selected model." at bounding box center [148, 118] width 118 height 20
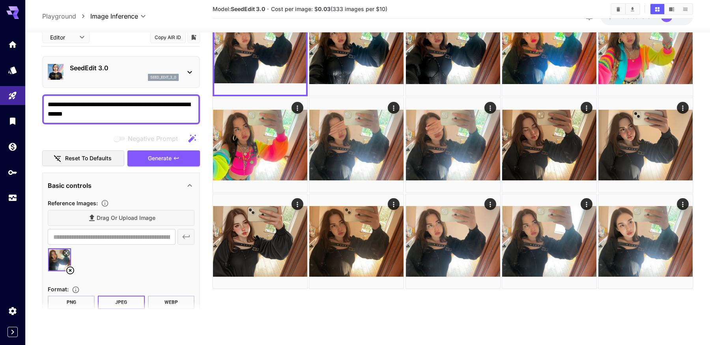
click at [94, 106] on textarea "**********" at bounding box center [121, 109] width 147 height 19
paste textarea "***"
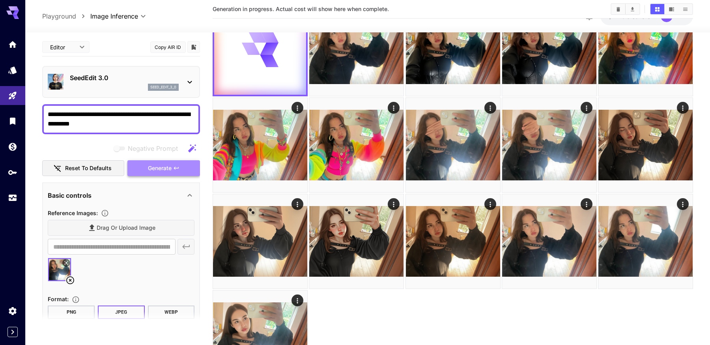
click at [166, 160] on button "Generate" at bounding box center [163, 168] width 73 height 16
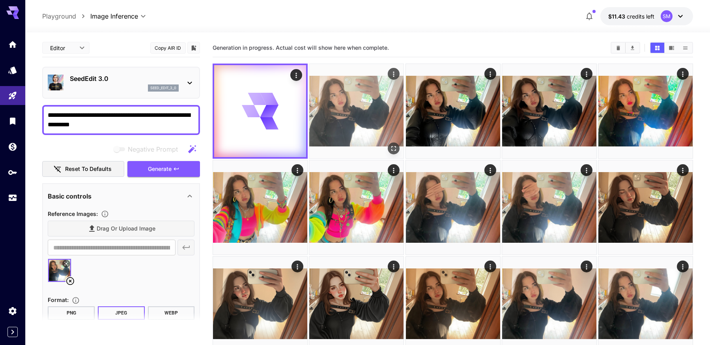
click at [354, 110] on img at bounding box center [356, 111] width 94 height 94
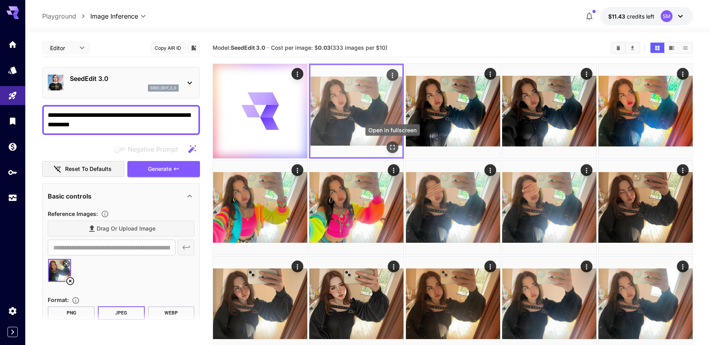
click at [391, 144] on icon "Open in fullscreen" at bounding box center [393, 147] width 8 height 8
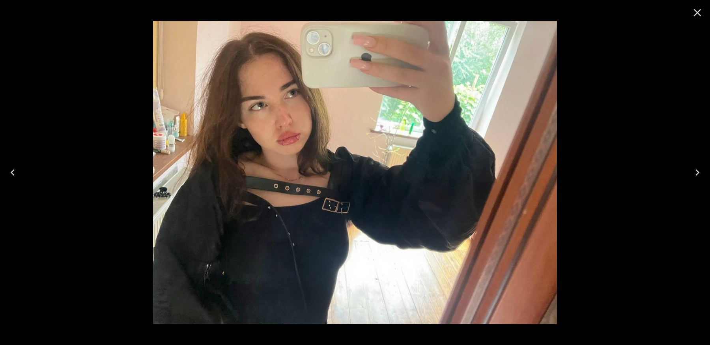
click at [299, 97] on img at bounding box center [355, 172] width 404 height 303
click at [697, 13] on icon "Close" at bounding box center [697, 12] width 7 height 7
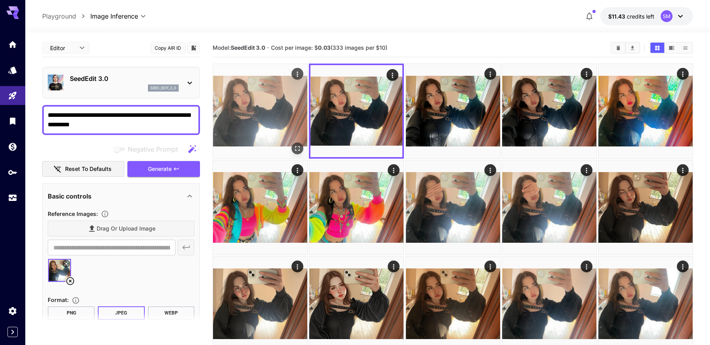
click at [269, 116] on img at bounding box center [260, 111] width 94 height 94
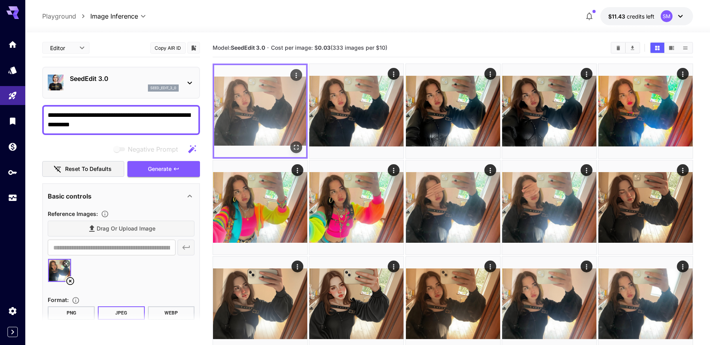
click at [297, 149] on icon "Open in fullscreen" at bounding box center [296, 147] width 8 height 8
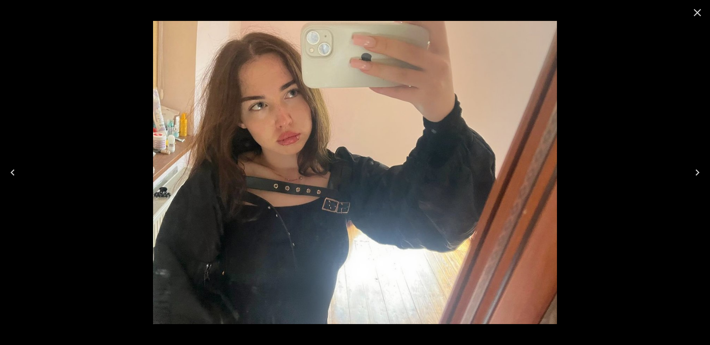
click at [701, 20] on button "Close" at bounding box center [697, 12] width 19 height 19
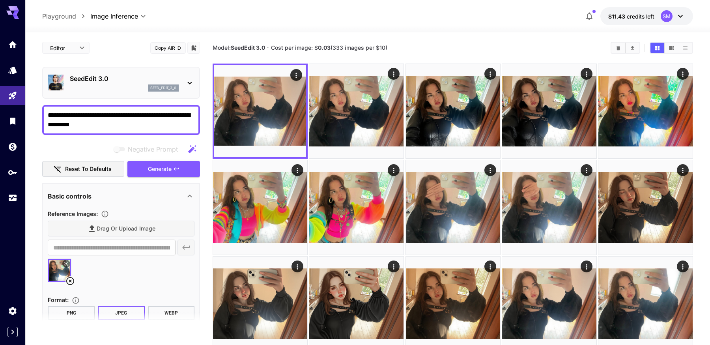
click at [128, 128] on textarea "**********" at bounding box center [121, 119] width 147 height 19
drag, startPoint x: 160, startPoint y: 115, endPoint x: 156, endPoint y: 119, distance: 5.6
click at [159, 116] on textarea "**********" at bounding box center [121, 119] width 147 height 19
click at [151, 125] on textarea "**********" at bounding box center [121, 119] width 147 height 19
paste textarea "**********"
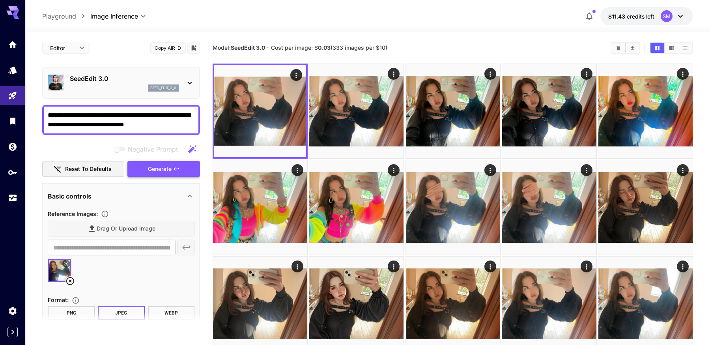
click at [184, 166] on button "Generate" at bounding box center [163, 169] width 73 height 16
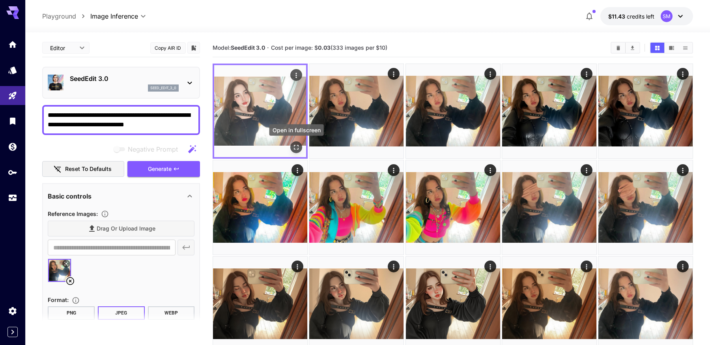
click at [295, 146] on icon "Open in fullscreen" at bounding box center [296, 147] width 8 height 8
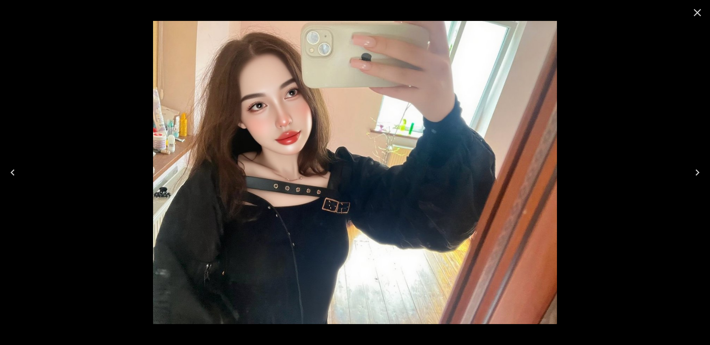
click at [698, 15] on icon "Close" at bounding box center [697, 12] width 13 height 13
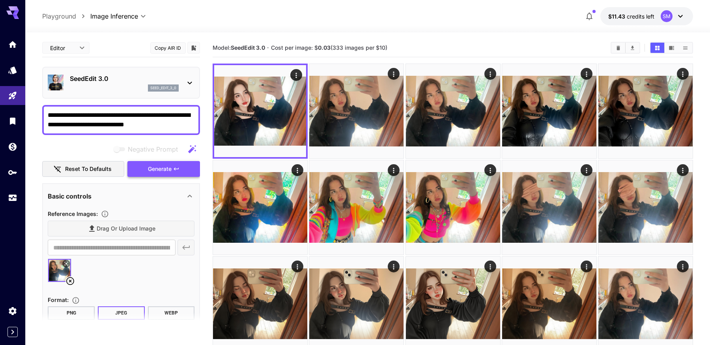
click at [151, 167] on span "Generate" at bounding box center [160, 169] width 24 height 10
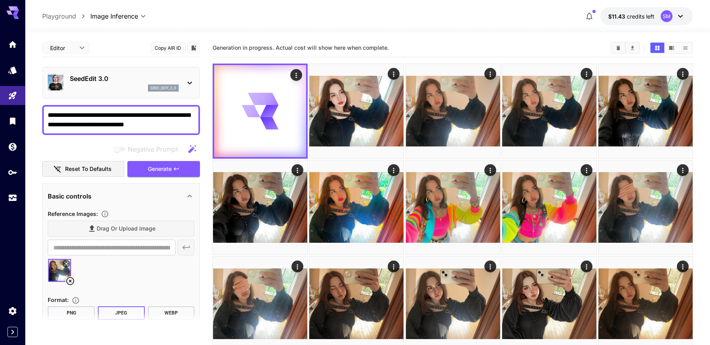
drag, startPoint x: 163, startPoint y: 127, endPoint x: 96, endPoint y: 126, distance: 67.1
click at [96, 126] on textarea "**********" at bounding box center [121, 119] width 147 height 19
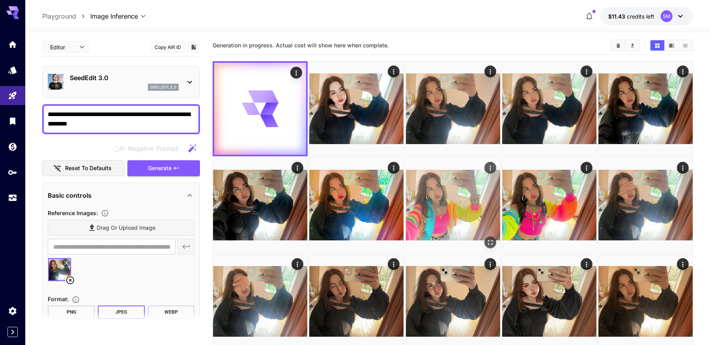
scroll to position [10, 0]
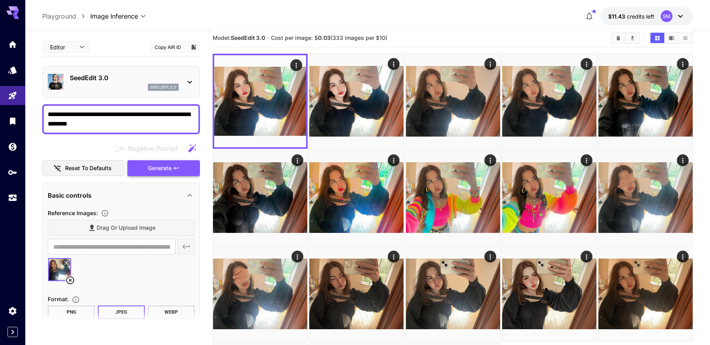
click at [170, 163] on span "Generate" at bounding box center [160, 168] width 24 height 10
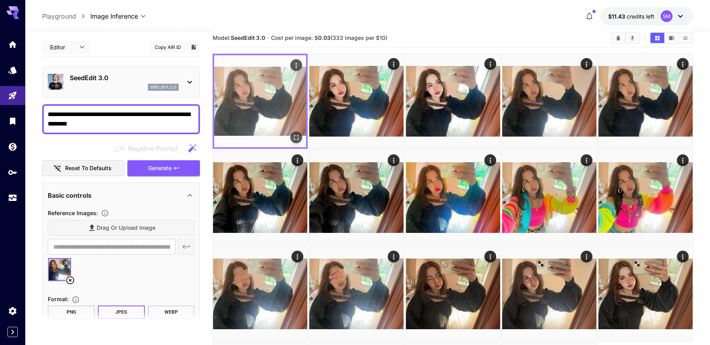
click at [295, 136] on icon "Open in fullscreen" at bounding box center [296, 137] width 8 height 8
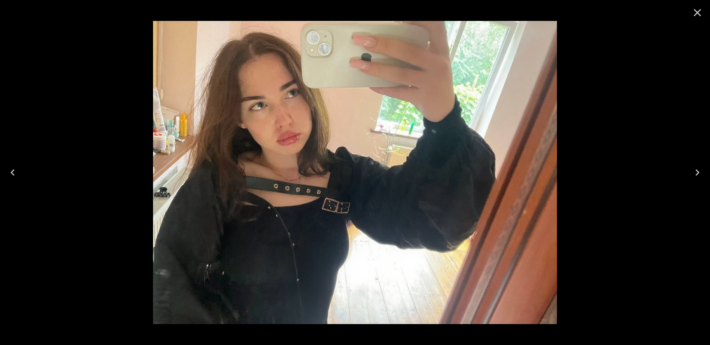
drag, startPoint x: 696, startPoint y: 15, endPoint x: 690, endPoint y: 16, distance: 6.0
click at [691, 15] on icon "Close" at bounding box center [697, 12] width 13 height 13
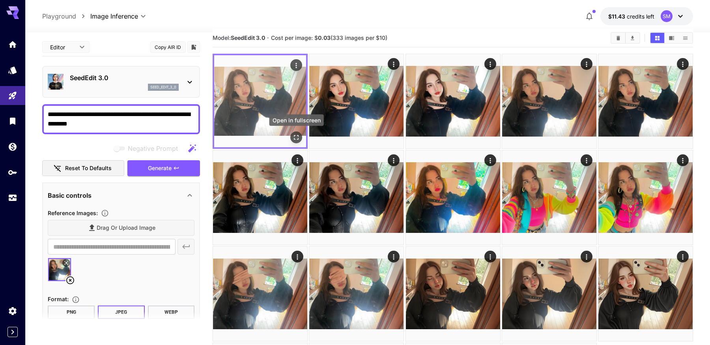
click at [295, 134] on icon "Open in fullscreen" at bounding box center [296, 137] width 8 height 8
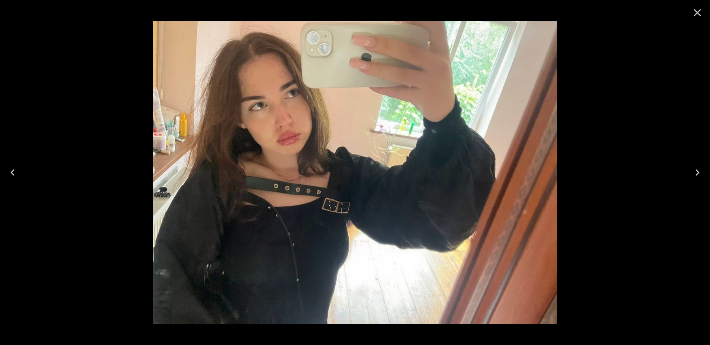
click at [699, 11] on icon "Close" at bounding box center [697, 12] width 13 height 13
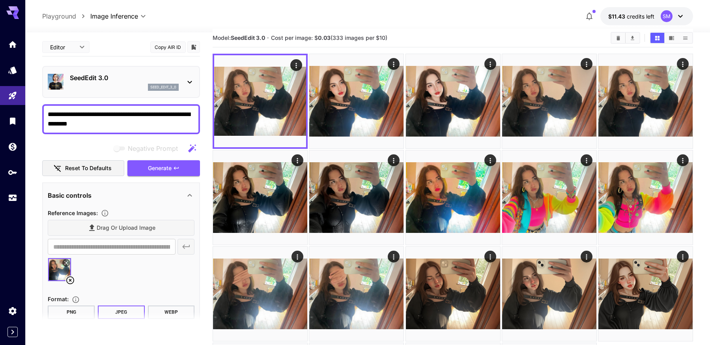
click at [132, 121] on textarea "**********" at bounding box center [121, 119] width 147 height 19
paste textarea "**********"
click at [56, 126] on textarea "**********" at bounding box center [121, 119] width 147 height 19
type textarea "**********"
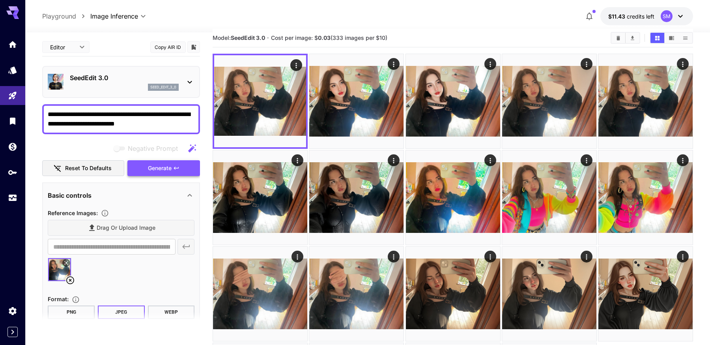
click at [181, 164] on button "Generate" at bounding box center [163, 168] width 73 height 16
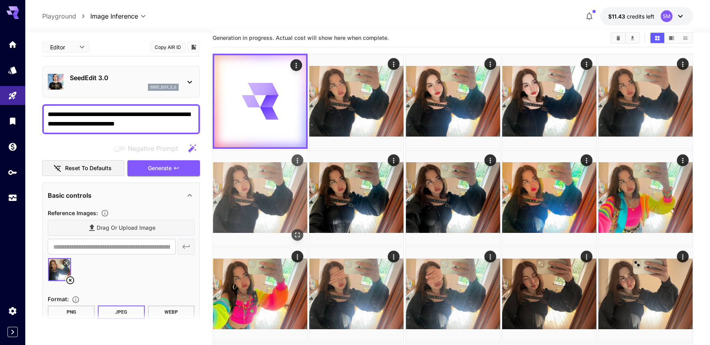
scroll to position [12, 0]
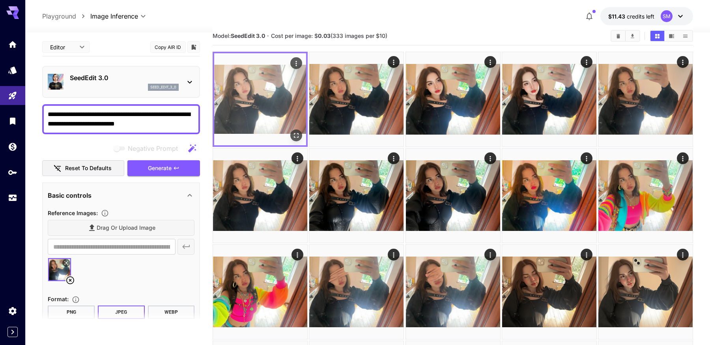
click at [295, 135] on icon "Open in fullscreen" at bounding box center [296, 135] width 8 height 8
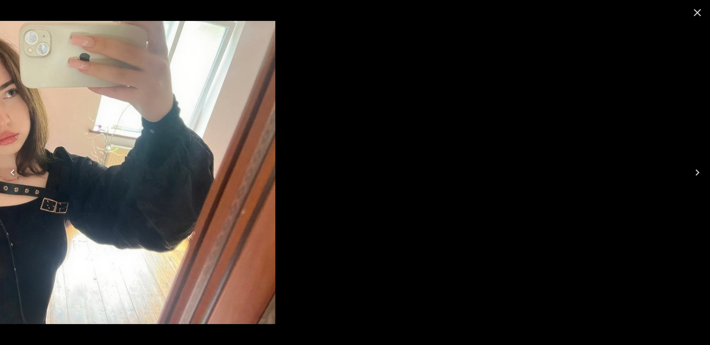
drag, startPoint x: 293, startPoint y: 208, endPoint x: 0, endPoint y: 184, distance: 294.4
click at [0, 185] on div at bounding box center [355, 172] width 710 height 345
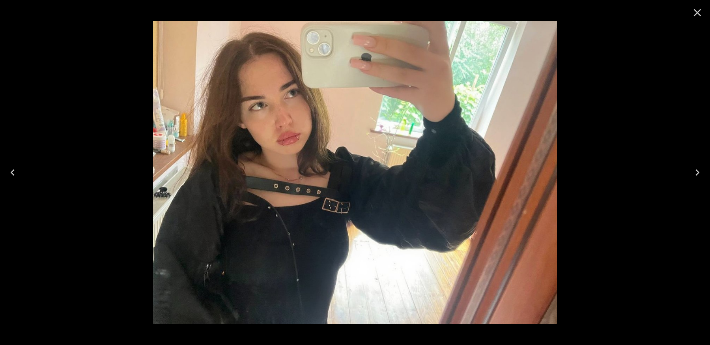
click at [694, 11] on icon "Close" at bounding box center [697, 12] width 13 height 13
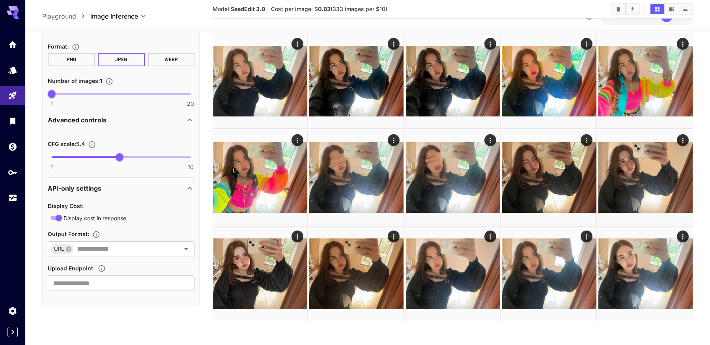
scroll to position [245, 0]
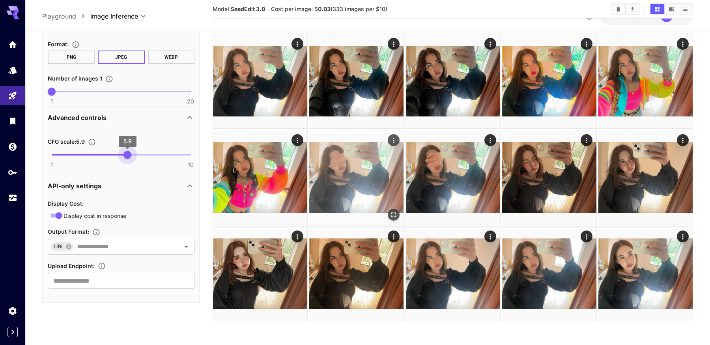
drag, startPoint x: 120, startPoint y: 153, endPoint x: 355, endPoint y: 156, distance: 234.7
click at [356, 155] on main "**********" at bounding box center [367, 119] width 650 height 415
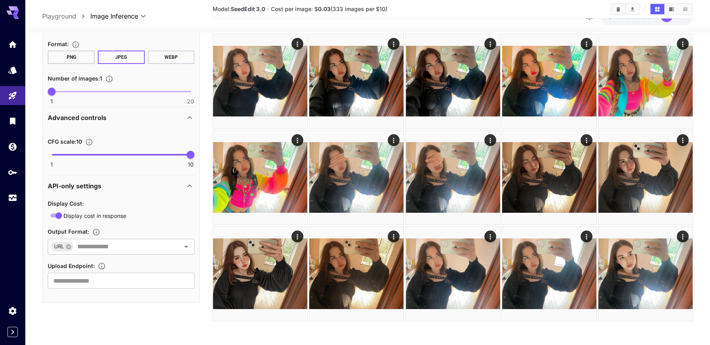
scroll to position [0, 0]
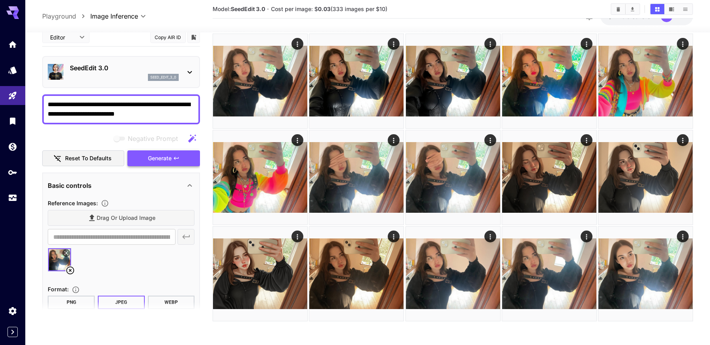
click at [173, 155] on div "Negative Prompt Reset to defaults Generate" at bounding box center [121, 149] width 158 height 36
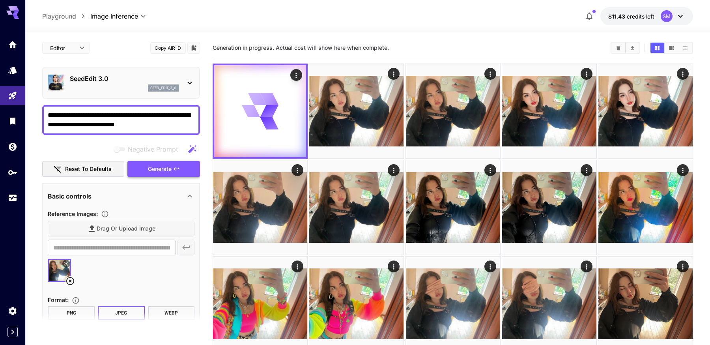
click at [163, 172] on span "Generate" at bounding box center [160, 169] width 24 height 10
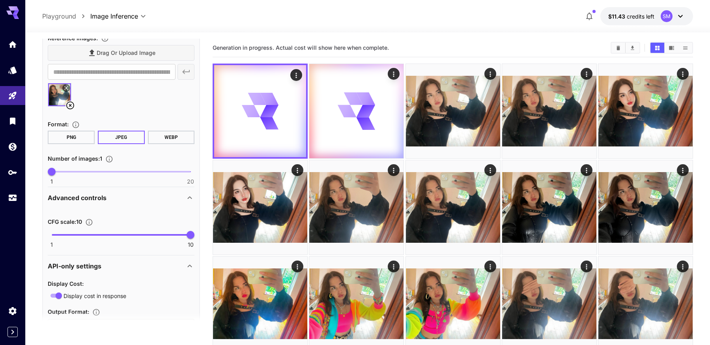
scroll to position [245, 0]
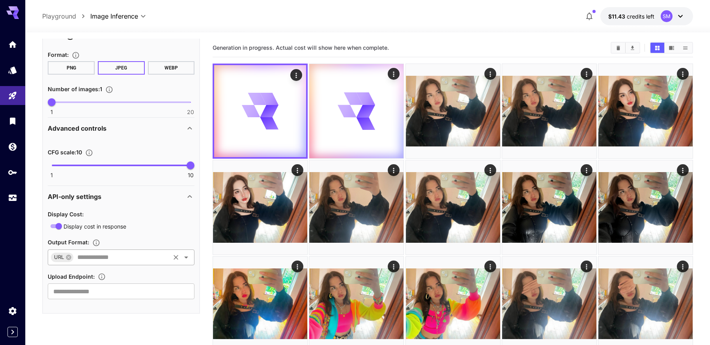
click at [125, 260] on input "text" at bounding box center [121, 257] width 95 height 11
click at [28, 278] on section "**********" at bounding box center [367, 299] width 685 height 535
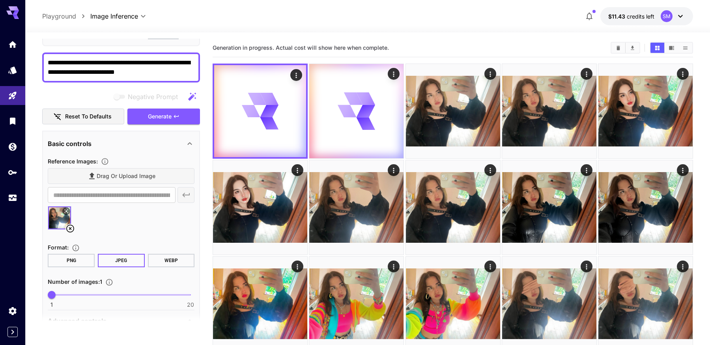
scroll to position [0, 0]
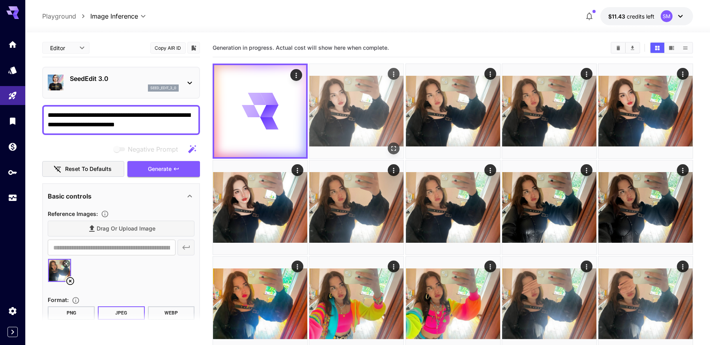
click at [389, 122] on img at bounding box center [356, 111] width 94 height 94
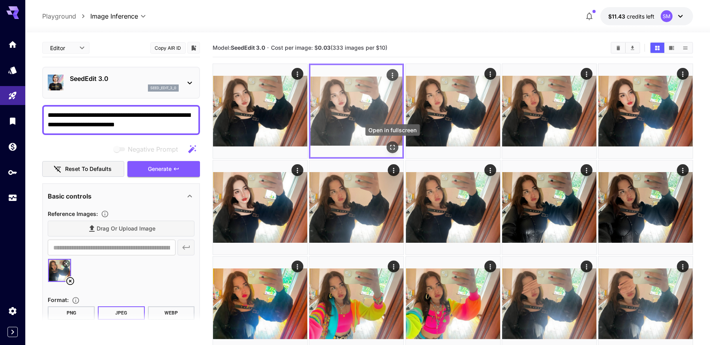
click at [397, 146] on button "Open in fullscreen" at bounding box center [393, 147] width 12 height 12
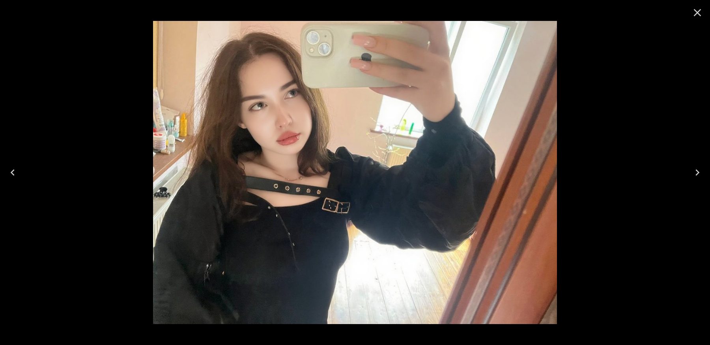
click at [700, 10] on icon "Close" at bounding box center [697, 12] width 7 height 7
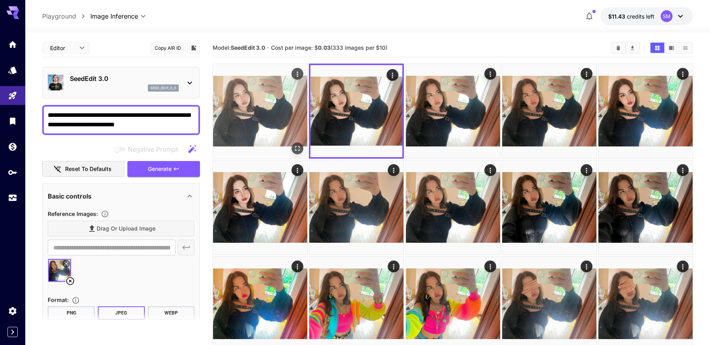
click at [255, 95] on img at bounding box center [260, 111] width 94 height 94
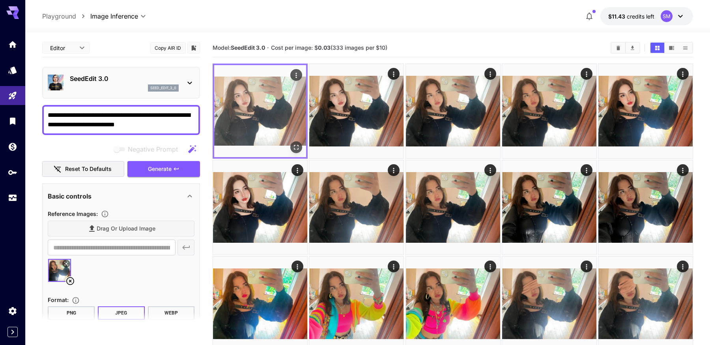
click at [301, 149] on button "Open in fullscreen" at bounding box center [296, 147] width 12 height 12
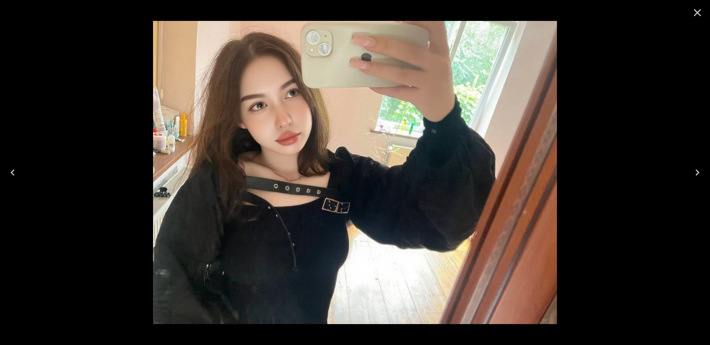
drag, startPoint x: 703, startPoint y: 7, endPoint x: 688, endPoint y: 15, distance: 16.4
click at [703, 8] on icon "Close" at bounding box center [697, 12] width 13 height 13
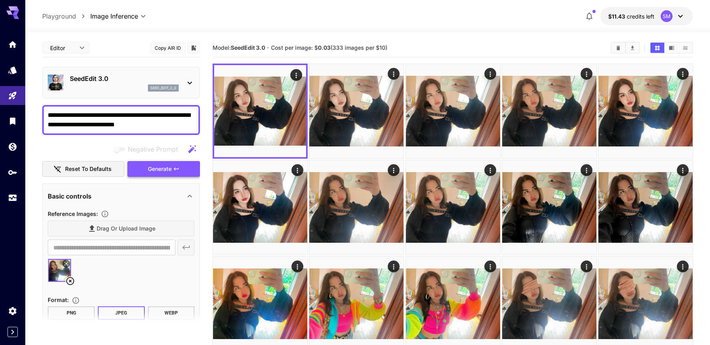
click at [155, 171] on span "Generate" at bounding box center [160, 169] width 24 height 10
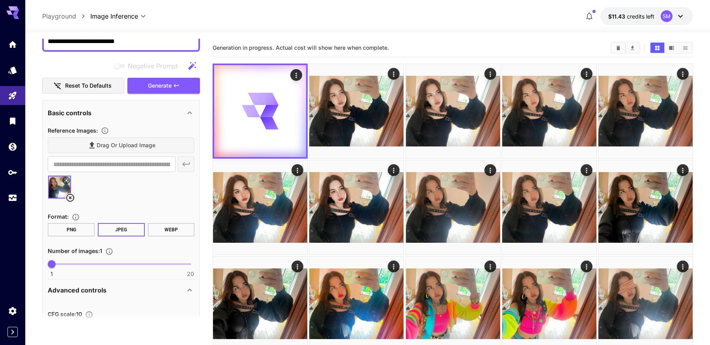
scroll to position [165, 0]
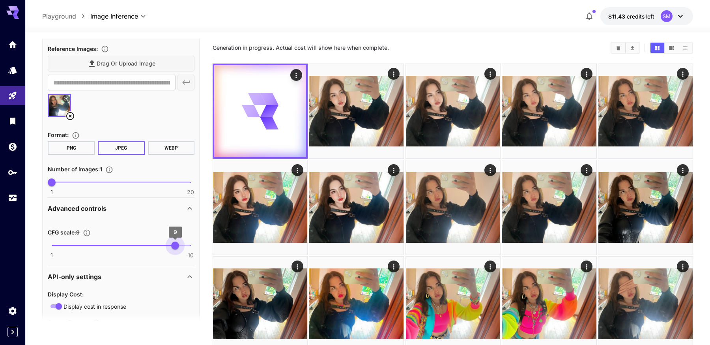
drag, startPoint x: 189, startPoint y: 245, endPoint x: 176, endPoint y: 246, distance: 13.4
click at [176, 246] on span "9" at bounding box center [175, 245] width 8 height 8
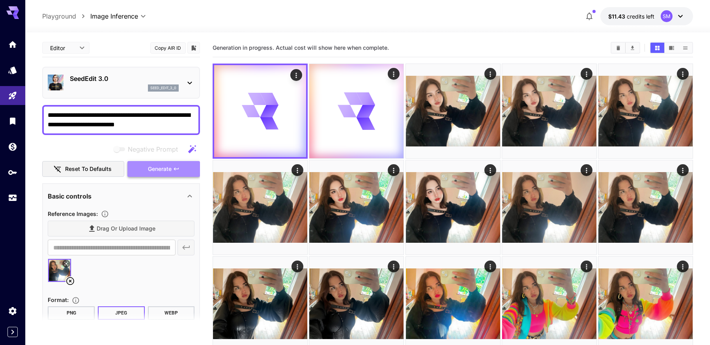
click at [168, 168] on span "Generate" at bounding box center [160, 169] width 24 height 10
click at [191, 146] on icon "button" at bounding box center [191, 148] width 9 height 9
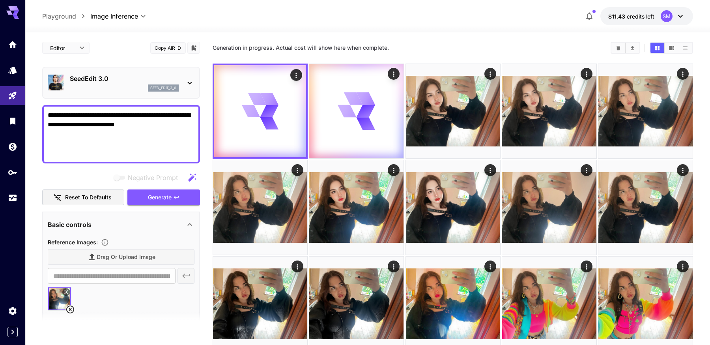
click at [170, 206] on div "**********" at bounding box center [121, 313] width 158 height 548
click at [171, 196] on span "Generate" at bounding box center [160, 197] width 24 height 10
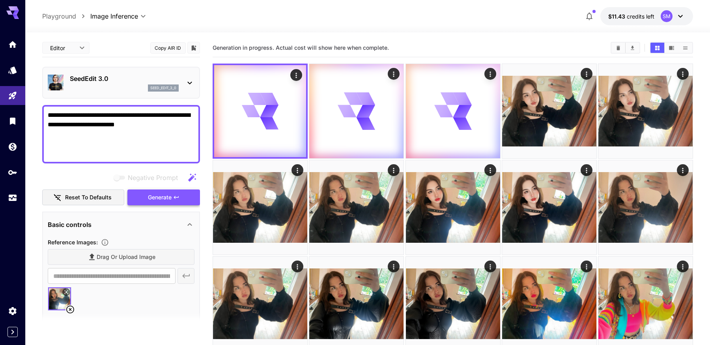
click at [171, 199] on span "Generate" at bounding box center [160, 197] width 24 height 10
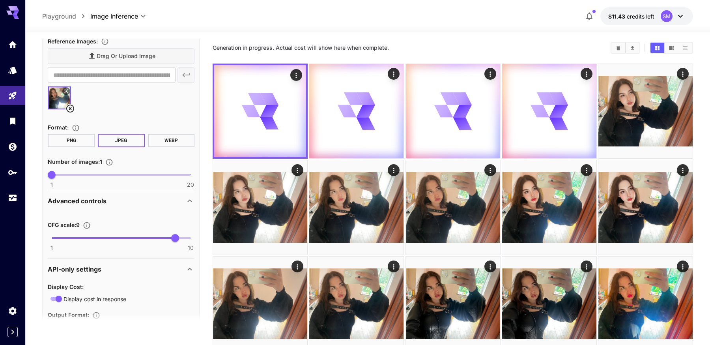
scroll to position [233, 0]
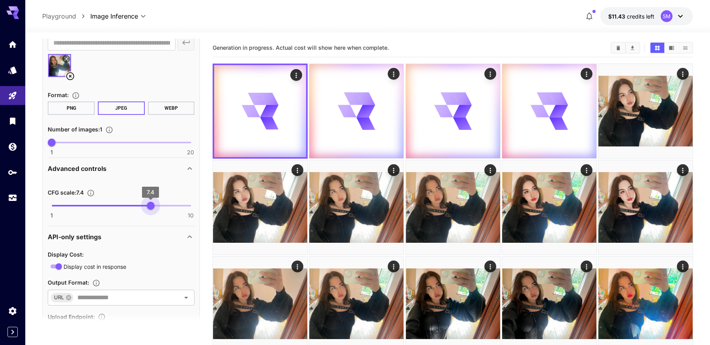
type input "*"
drag, startPoint x: 173, startPoint y: 201, endPoint x: 145, endPoint y: 204, distance: 28.2
click at [145, 204] on span "7" at bounding box center [144, 206] width 8 height 8
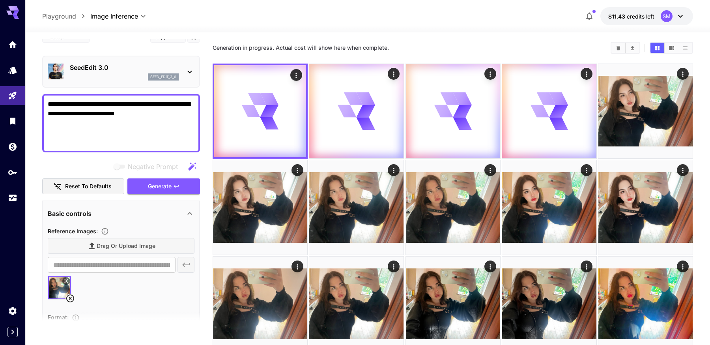
scroll to position [0, 0]
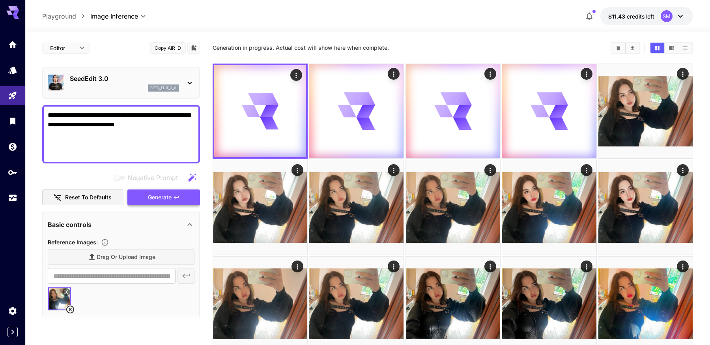
click at [153, 198] on span "Generate" at bounding box center [160, 197] width 24 height 10
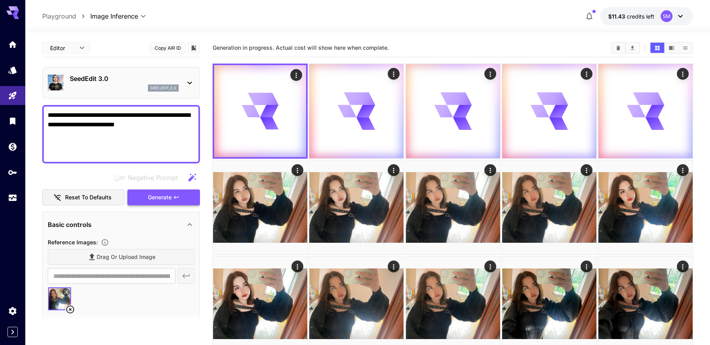
click at [153, 198] on span "Generate" at bounding box center [160, 197] width 24 height 10
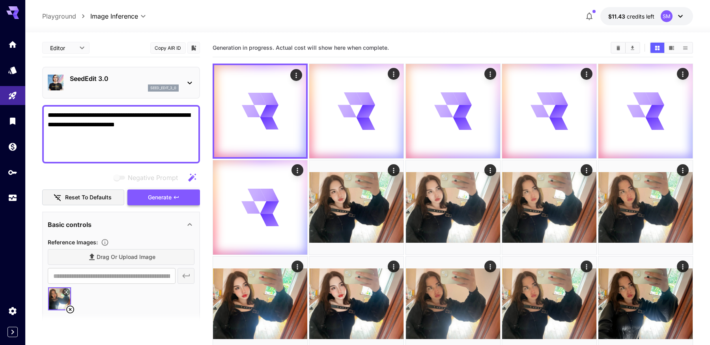
click at [153, 198] on span "Generate" at bounding box center [160, 197] width 24 height 10
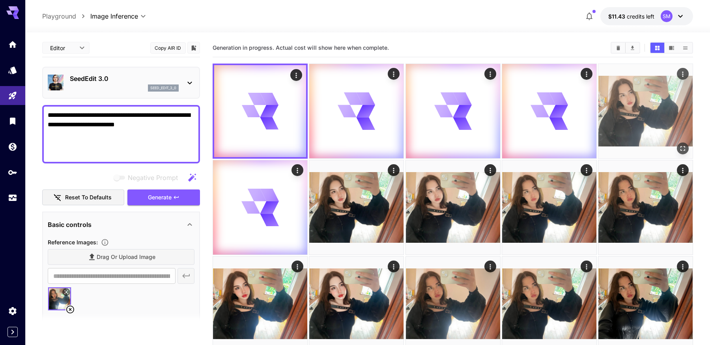
click at [631, 107] on img at bounding box center [645, 111] width 94 height 94
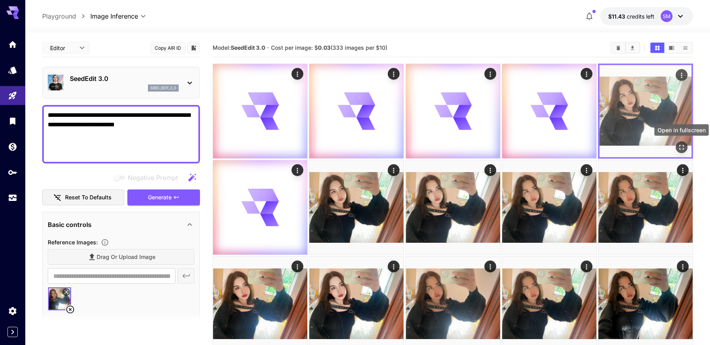
click at [685, 149] on icon "Open in fullscreen" at bounding box center [682, 147] width 8 height 8
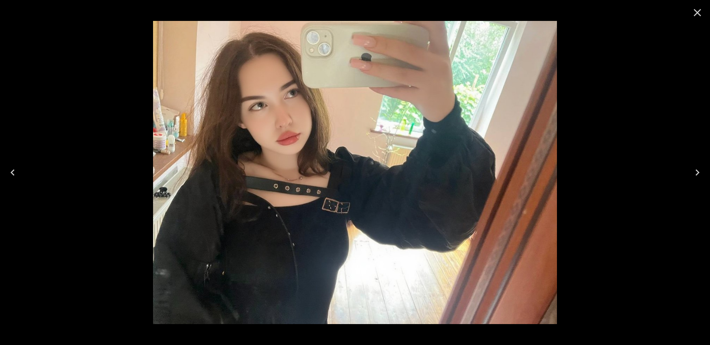
click at [701, 15] on icon "Close" at bounding box center [697, 12] width 13 height 13
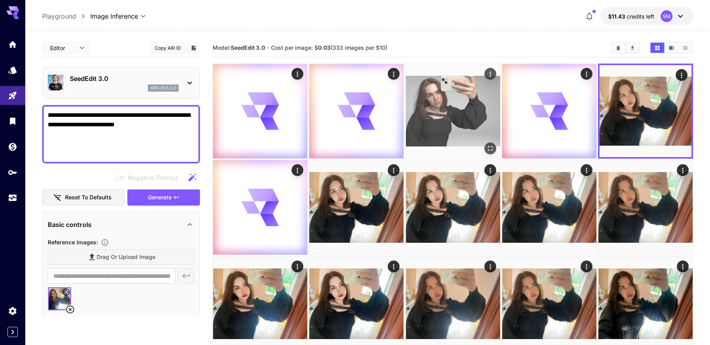
click at [454, 110] on img at bounding box center [453, 111] width 94 height 94
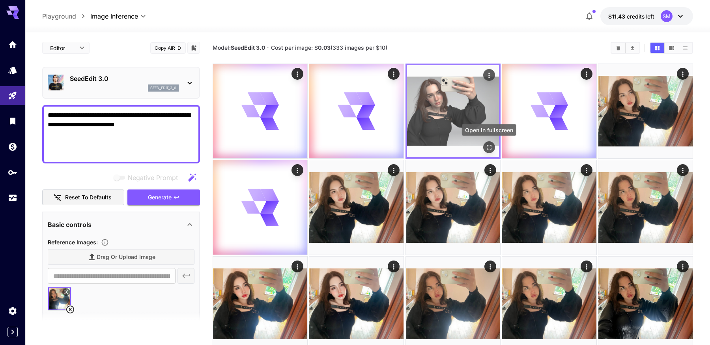
click at [489, 146] on icon "Open in fullscreen" at bounding box center [489, 147] width 8 height 8
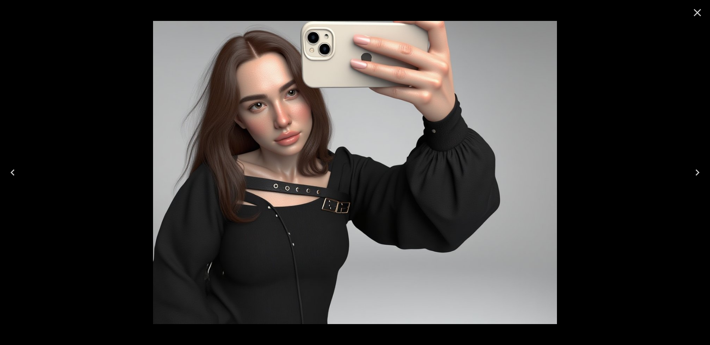
click at [701, 10] on icon "Close" at bounding box center [697, 12] width 13 height 13
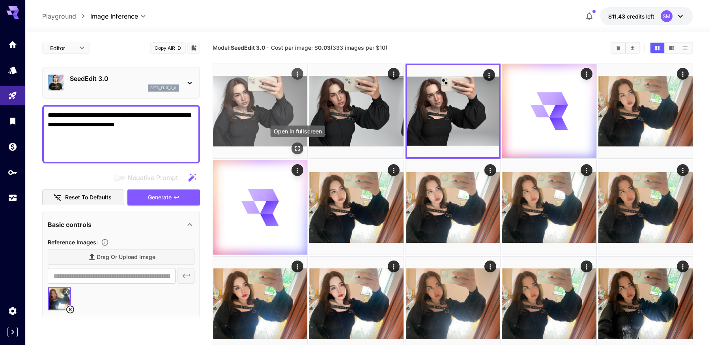
click at [297, 148] on icon "Open in fullscreen" at bounding box center [297, 148] width 8 height 8
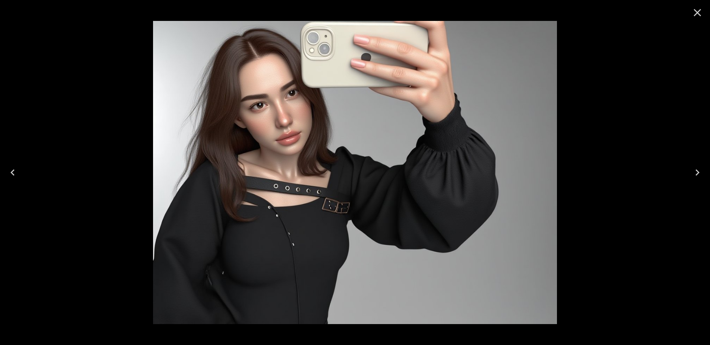
click at [701, 11] on icon "Close" at bounding box center [697, 12] width 13 height 13
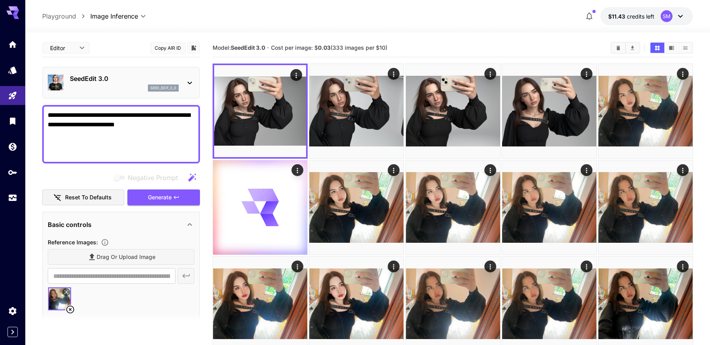
drag, startPoint x: 146, startPoint y: 153, endPoint x: 84, endPoint y: 144, distance: 61.9
click at [84, 144] on textarea "**********" at bounding box center [121, 133] width 147 height 47
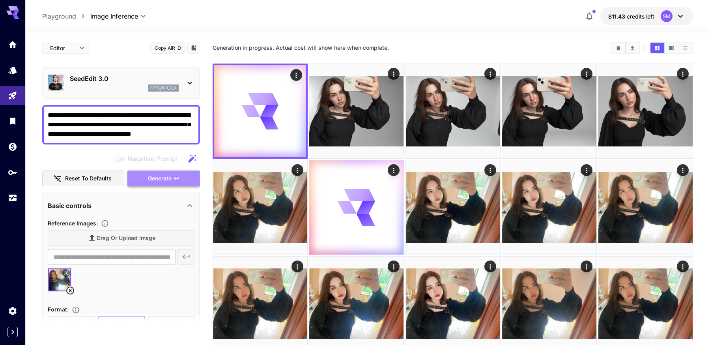
click at [164, 178] on span "Generate" at bounding box center [160, 179] width 24 height 10
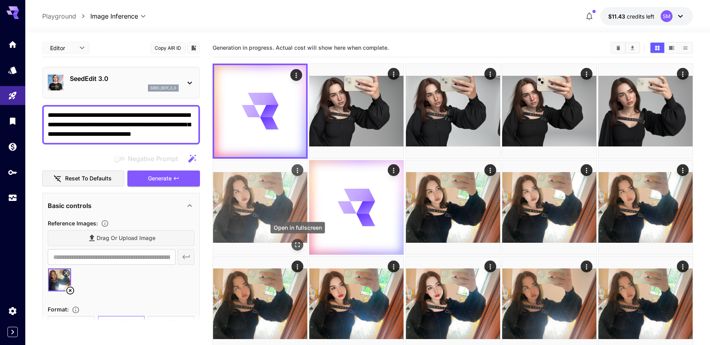
click at [296, 242] on icon "Open in fullscreen" at bounding box center [297, 245] width 8 height 8
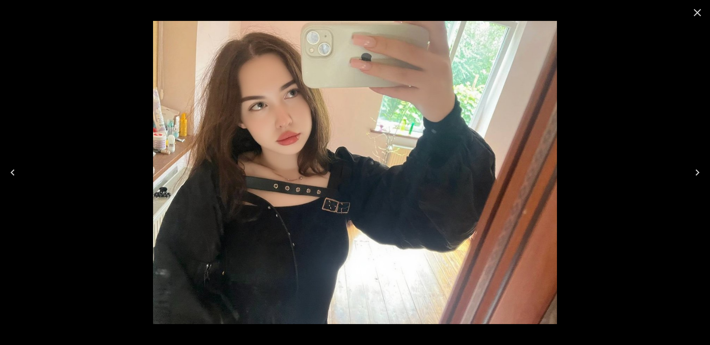
click at [698, 14] on icon "Close" at bounding box center [697, 12] width 7 height 7
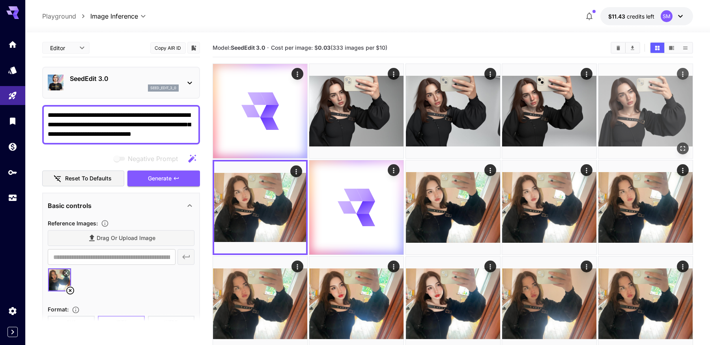
click at [647, 109] on img at bounding box center [645, 111] width 94 height 94
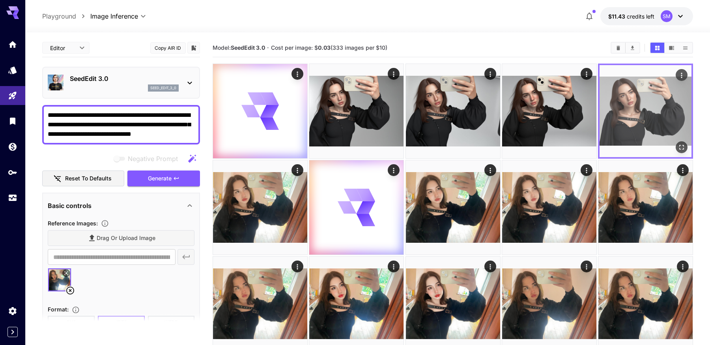
click at [679, 144] on icon "Open in fullscreen" at bounding box center [682, 147] width 8 height 8
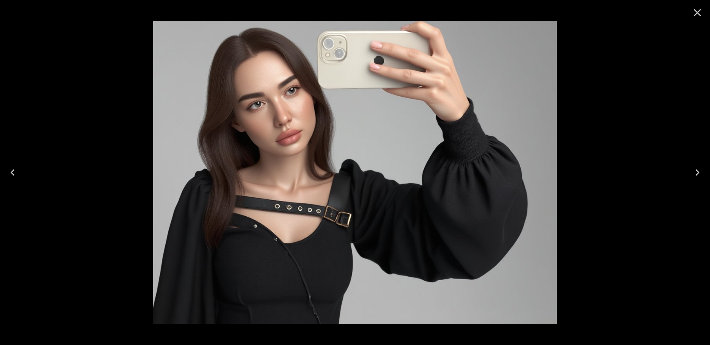
click at [700, 11] on icon "Close" at bounding box center [697, 12] width 7 height 7
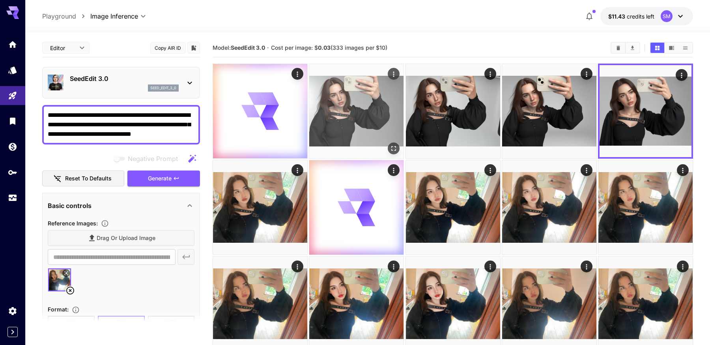
click at [373, 110] on img at bounding box center [356, 111] width 94 height 94
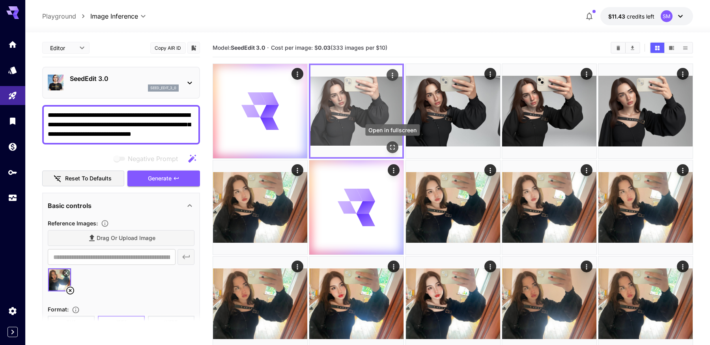
click at [392, 145] on icon "Open in fullscreen" at bounding box center [392, 147] width 5 height 5
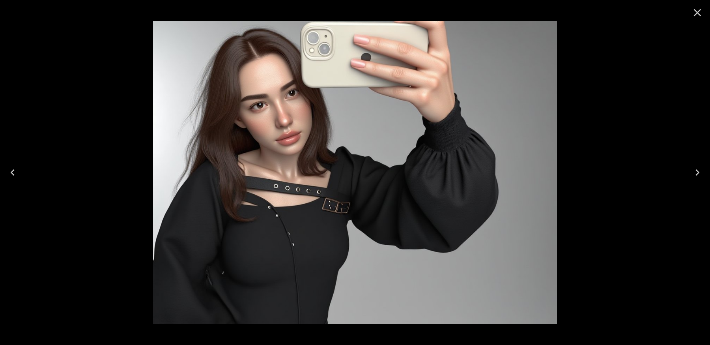
click at [705, 7] on button "Close" at bounding box center [697, 12] width 19 height 19
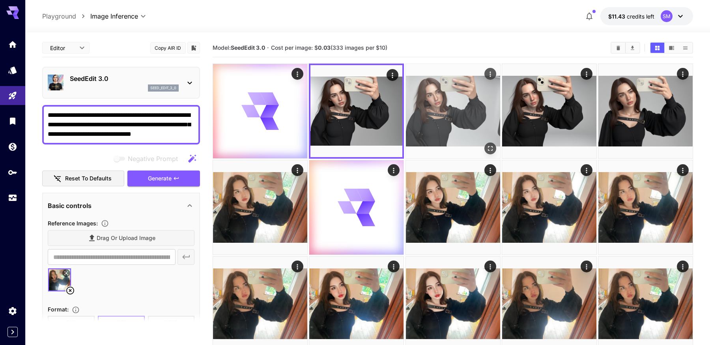
click at [463, 110] on img at bounding box center [453, 111] width 94 height 94
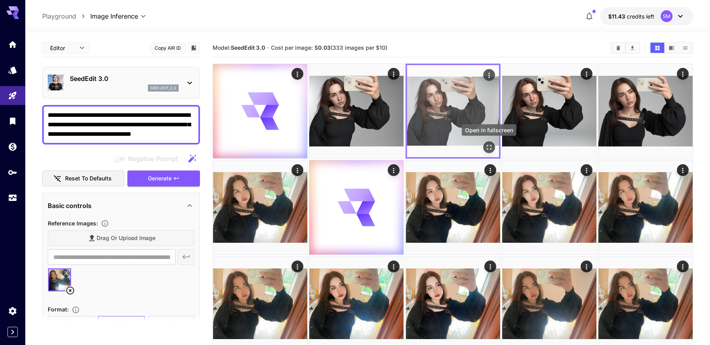
click at [490, 148] on icon "Open in fullscreen" at bounding box center [489, 147] width 8 height 8
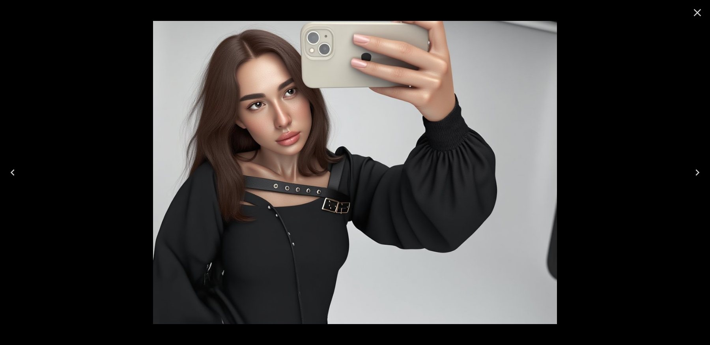
click at [701, 11] on icon "Close" at bounding box center [697, 12] width 13 height 13
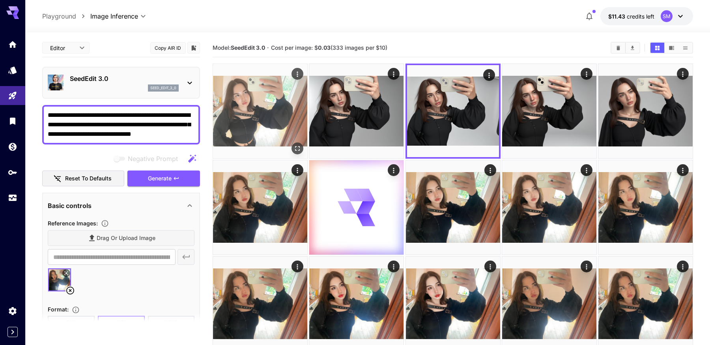
click at [290, 93] on img at bounding box center [260, 111] width 94 height 94
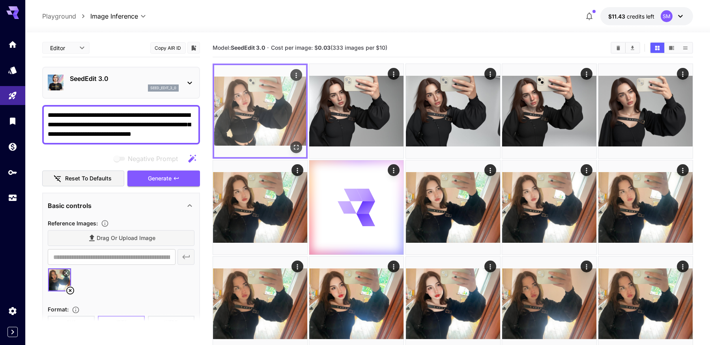
click at [297, 144] on icon "Open in fullscreen" at bounding box center [296, 147] width 8 height 8
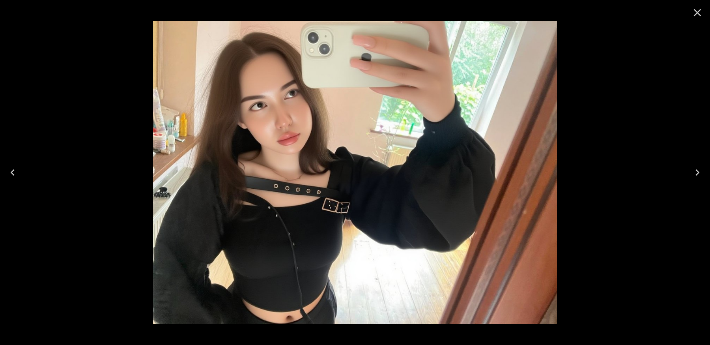
click at [696, 12] on icon "Close" at bounding box center [697, 12] width 7 height 7
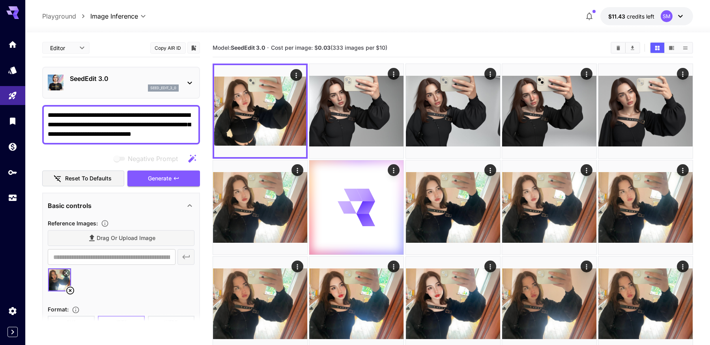
click at [118, 87] on div "seed_edit_3_0" at bounding box center [124, 87] width 109 height 7
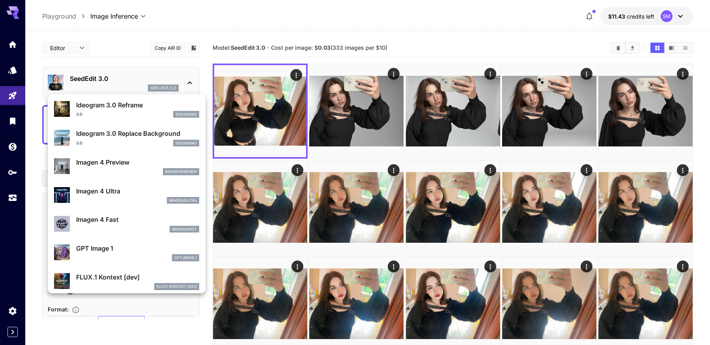
scroll to position [288, 0]
click at [127, 247] on p "GPT Image 1" at bounding box center [137, 247] width 123 height 9
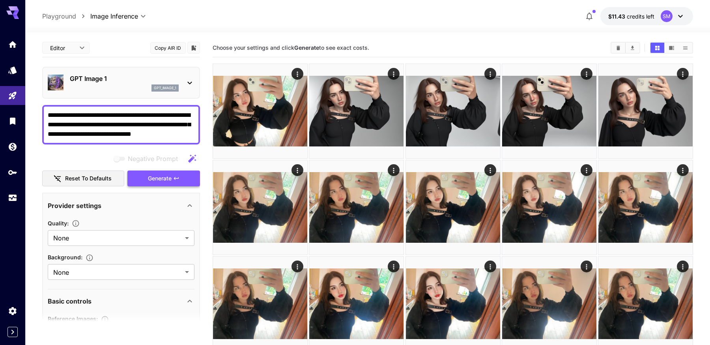
click at [158, 182] on span "Generate" at bounding box center [160, 179] width 24 height 10
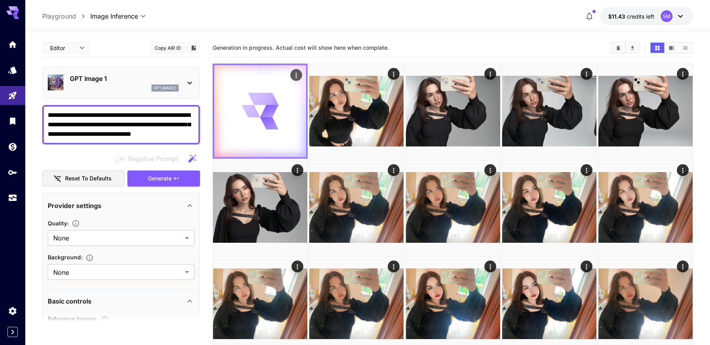
drag, startPoint x: 153, startPoint y: 123, endPoint x: 264, endPoint y: 147, distance: 113.7
click at [264, 147] on main "**********" at bounding box center [367, 342] width 650 height 607
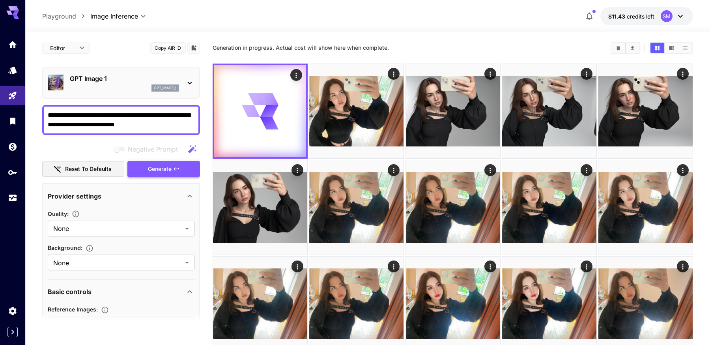
type textarea "**********"
click at [173, 166] on button "Generate" at bounding box center [163, 169] width 73 height 16
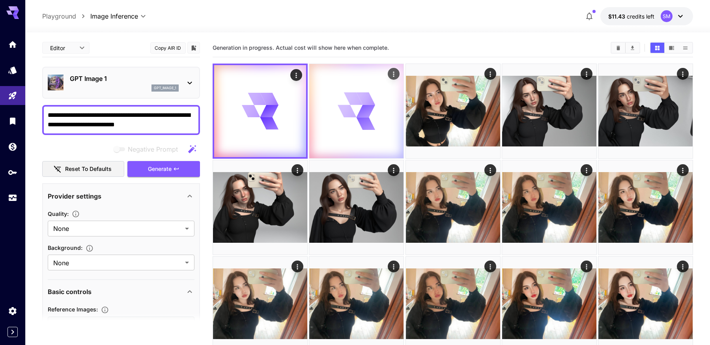
click at [396, 73] on icon "Actions" at bounding box center [394, 74] width 8 height 8
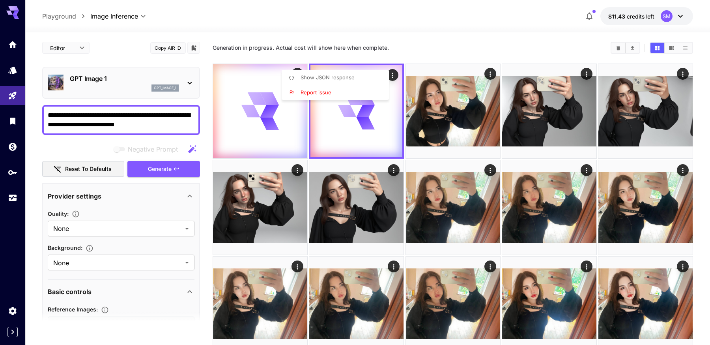
click at [463, 51] on div at bounding box center [355, 172] width 710 height 345
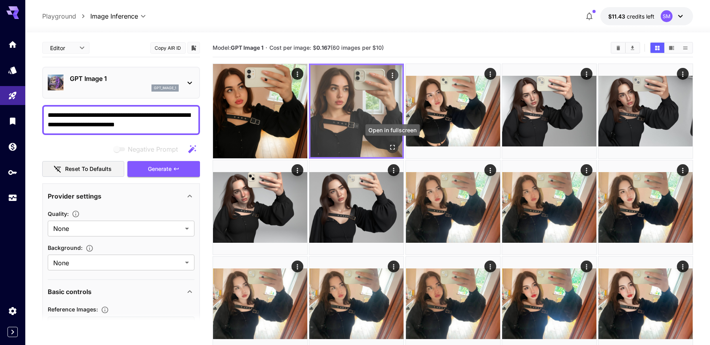
click at [396, 146] on button "Open in fullscreen" at bounding box center [393, 147] width 12 height 12
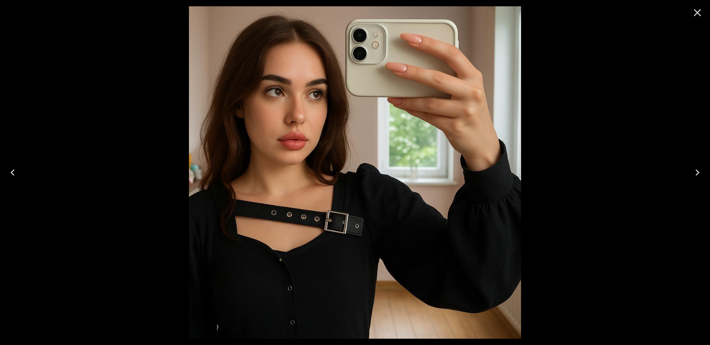
click at [699, 17] on icon "Close" at bounding box center [697, 12] width 13 height 13
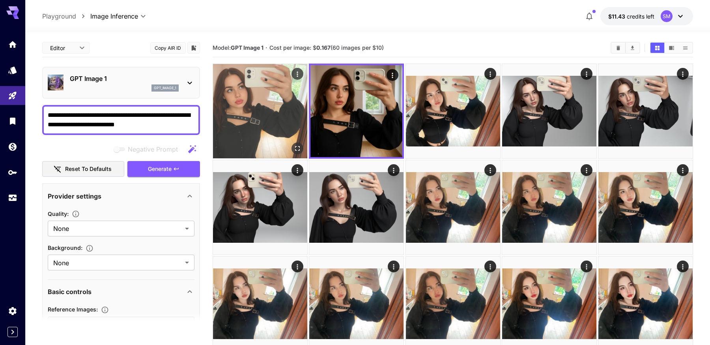
click at [275, 131] on img at bounding box center [260, 111] width 94 height 94
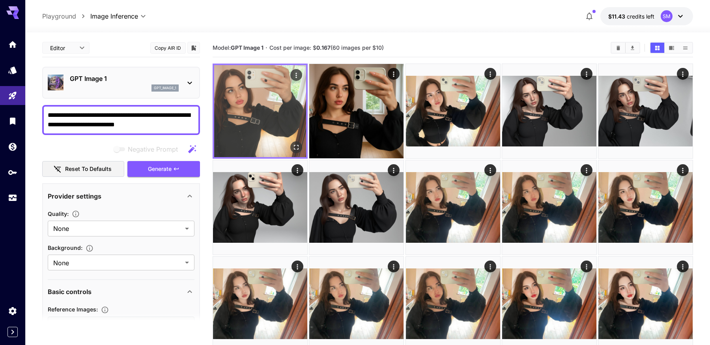
click at [297, 147] on icon "Open in fullscreen" at bounding box center [296, 147] width 8 height 8
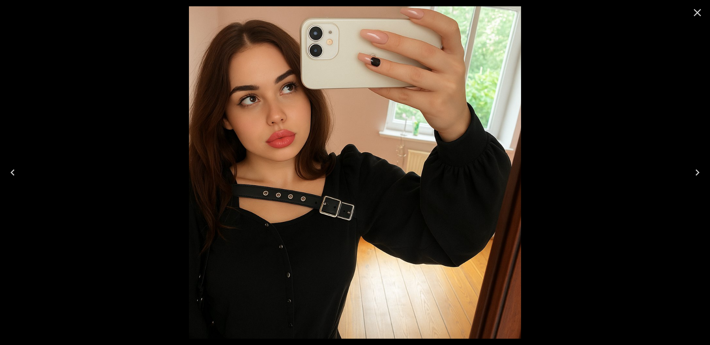
click at [698, 12] on icon "Close" at bounding box center [697, 12] width 7 height 7
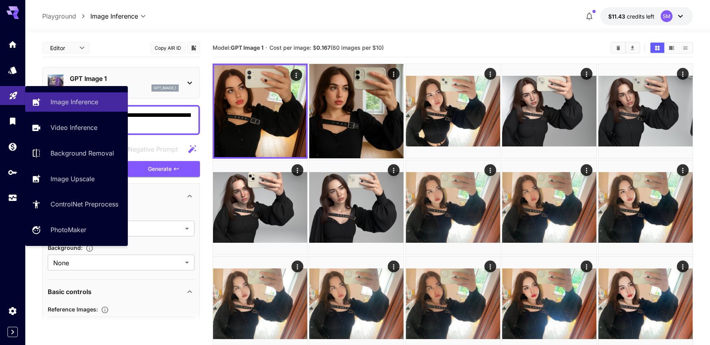
drag, startPoint x: 177, startPoint y: 126, endPoint x: 0, endPoint y: 97, distance: 179.4
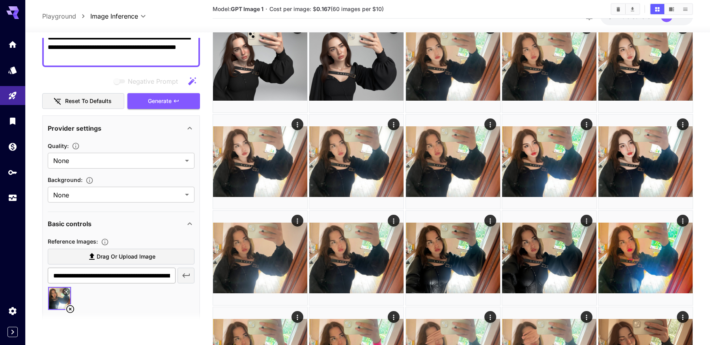
scroll to position [75, 0]
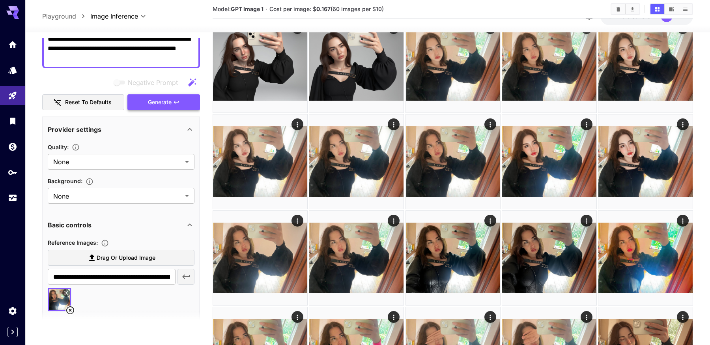
type textarea "**********"
click at [168, 105] on span "Generate" at bounding box center [160, 102] width 24 height 10
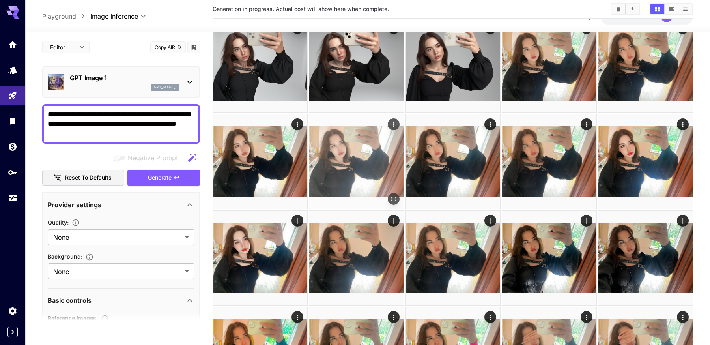
scroll to position [0, 0]
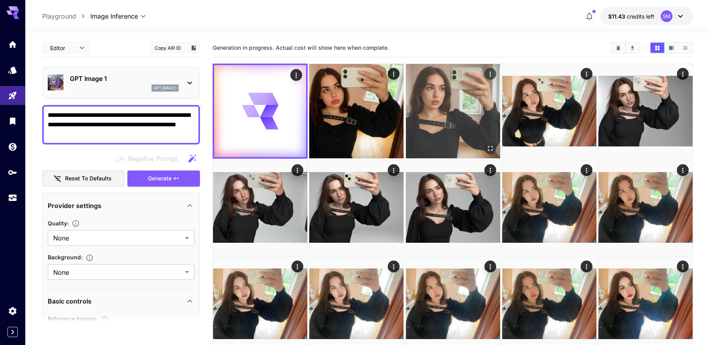
click at [445, 112] on img at bounding box center [453, 111] width 94 height 94
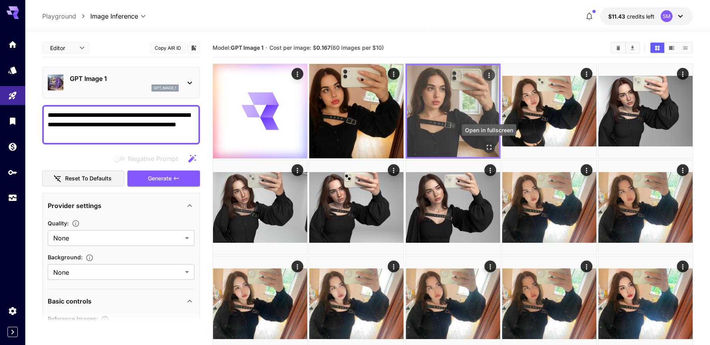
click at [487, 150] on icon "Open in fullscreen" at bounding box center [489, 147] width 8 height 8
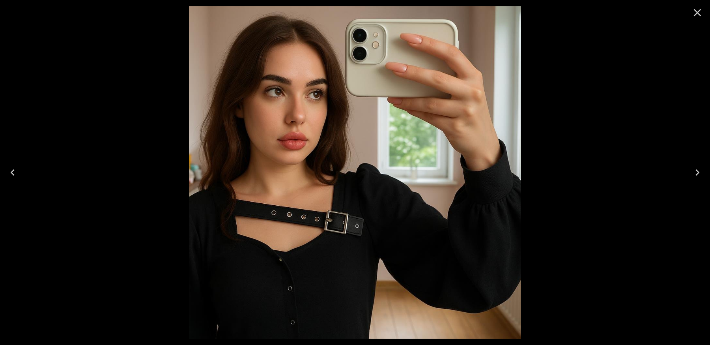
click at [697, 11] on icon "Close" at bounding box center [697, 12] width 7 height 7
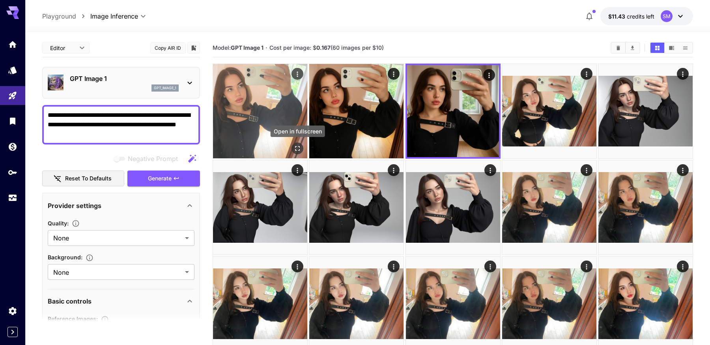
click at [297, 149] on icon "Open in fullscreen" at bounding box center [297, 148] width 8 height 8
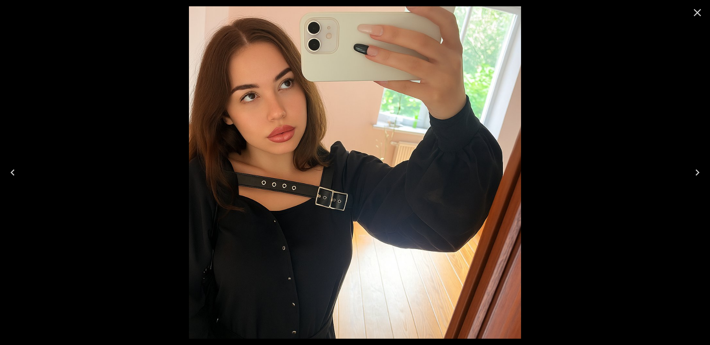
click at [695, 16] on icon "Close" at bounding box center [697, 12] width 13 height 13
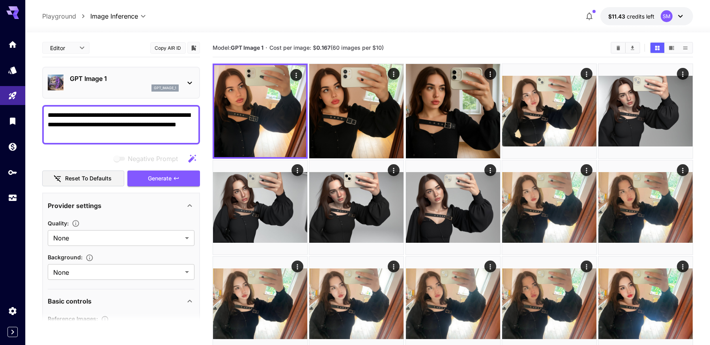
click at [138, 82] on p "GPT Image 1" at bounding box center [124, 78] width 109 height 9
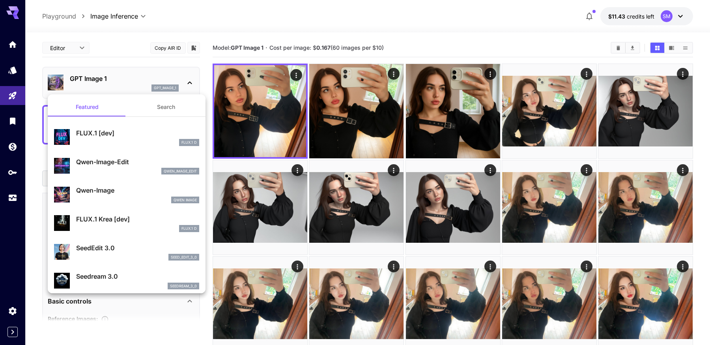
click at [131, 141] on div "FLUX.1 D" at bounding box center [137, 142] width 123 height 7
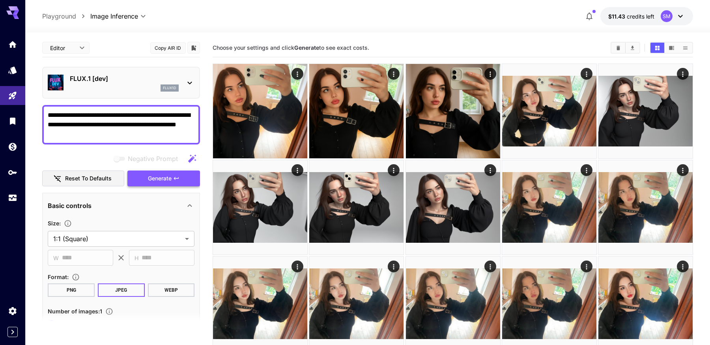
click at [159, 176] on span "Generate" at bounding box center [160, 179] width 24 height 10
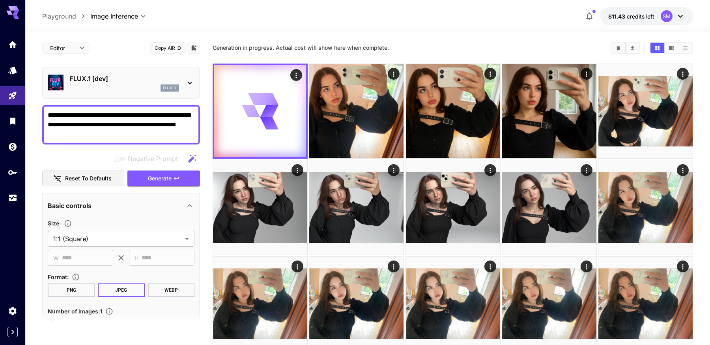
click at [123, 85] on div "flux1d" at bounding box center [124, 87] width 109 height 7
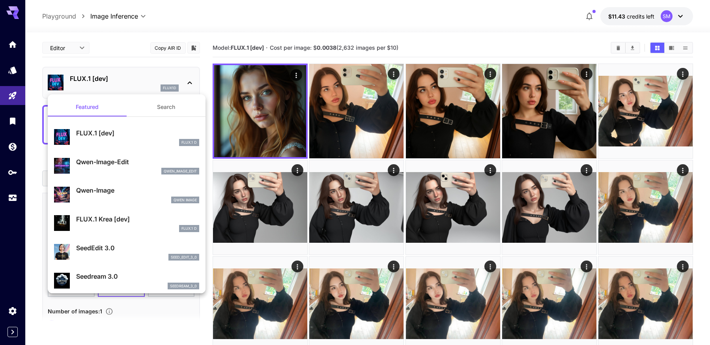
click at [117, 166] on p "Qwen-Image-Edit" at bounding box center [137, 161] width 123 height 9
type input "*"
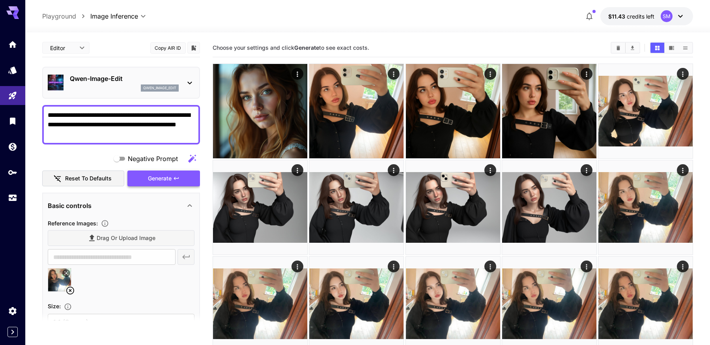
click at [164, 180] on span "Generate" at bounding box center [160, 179] width 24 height 10
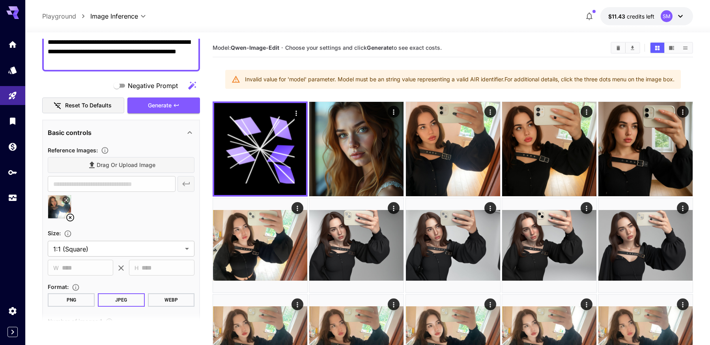
scroll to position [74, 0]
click at [135, 47] on textarea "**********" at bounding box center [121, 51] width 147 height 28
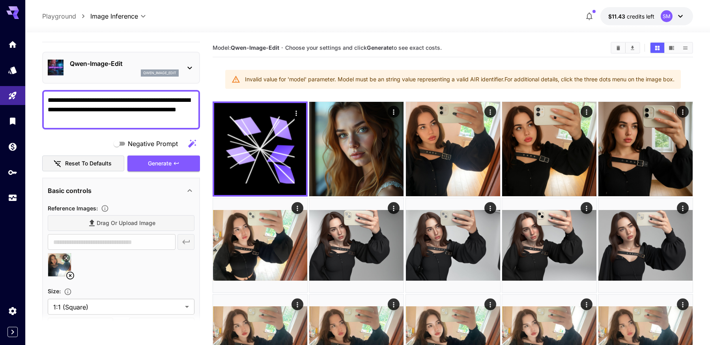
scroll to position [0, 0]
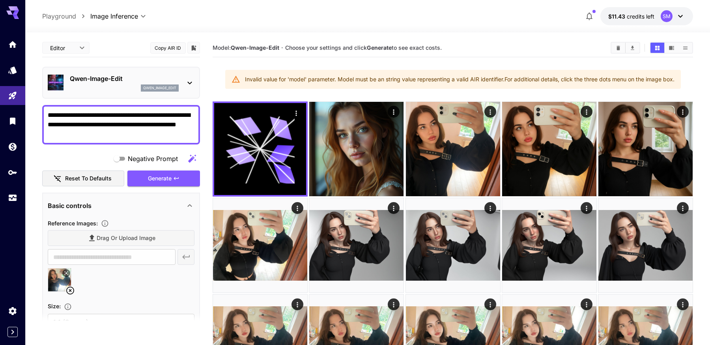
click at [131, 81] on p "Qwen-Image-Edit" at bounding box center [124, 78] width 109 height 9
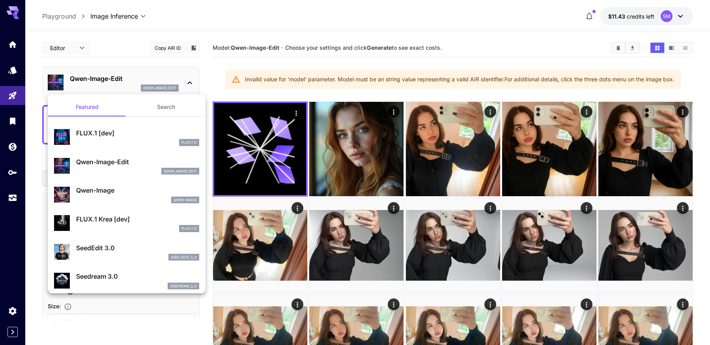
click at [133, 191] on p "Qwen-Image" at bounding box center [137, 189] width 123 height 9
type input "**"
type input "***"
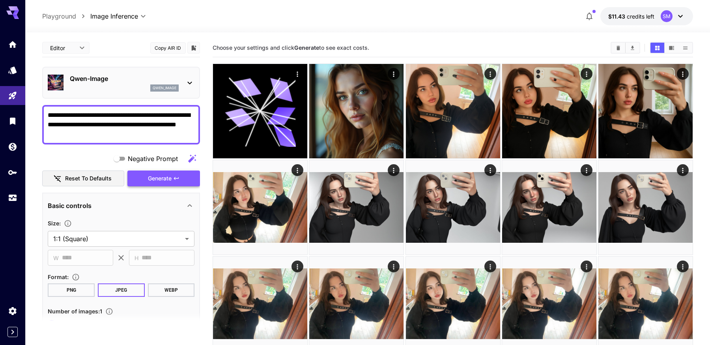
click at [156, 174] on span "Generate" at bounding box center [160, 179] width 24 height 10
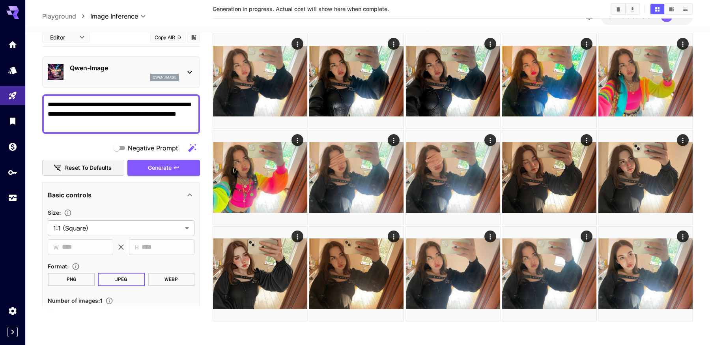
scroll to position [225, 0]
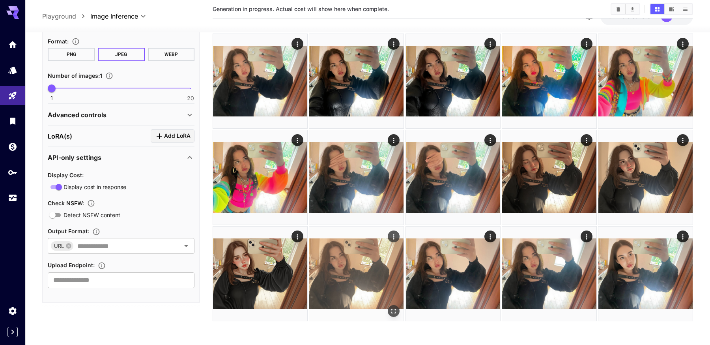
click at [340, 274] on img at bounding box center [356, 273] width 94 height 94
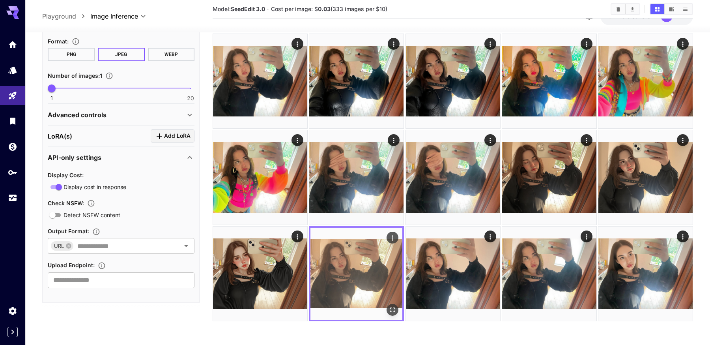
click at [391, 310] on icon "Open in fullscreen" at bounding box center [392, 310] width 5 height 5
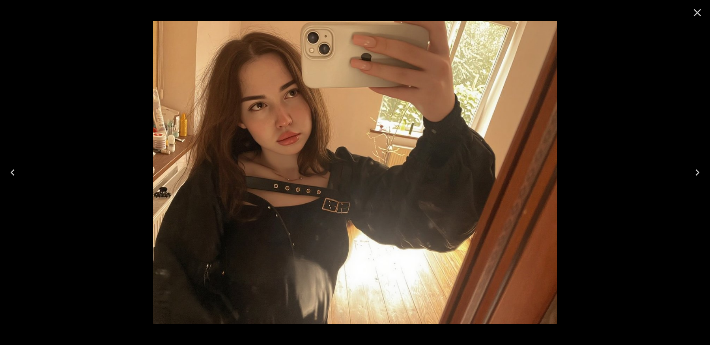
click at [260, 71] on img at bounding box center [355, 172] width 404 height 303
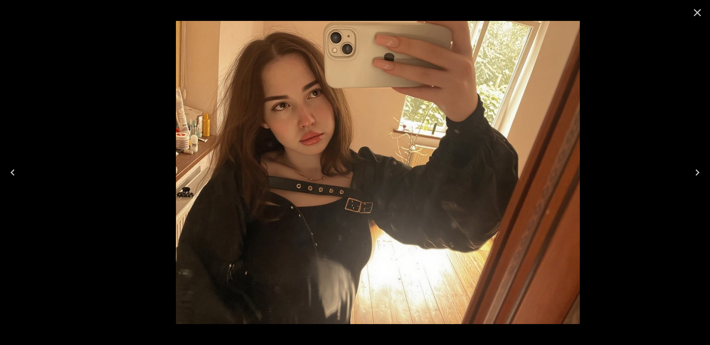
drag, startPoint x: 302, startPoint y: 133, endPoint x: 339, endPoint y: 153, distance: 42.0
click at [339, 153] on img at bounding box center [378, 172] width 404 height 303
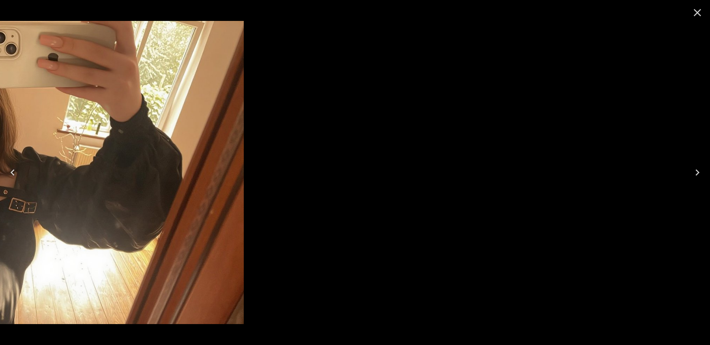
drag, startPoint x: 410, startPoint y: 162, endPoint x: 0, endPoint y: 162, distance: 410.2
click at [0, 166] on div at bounding box center [355, 172] width 710 height 345
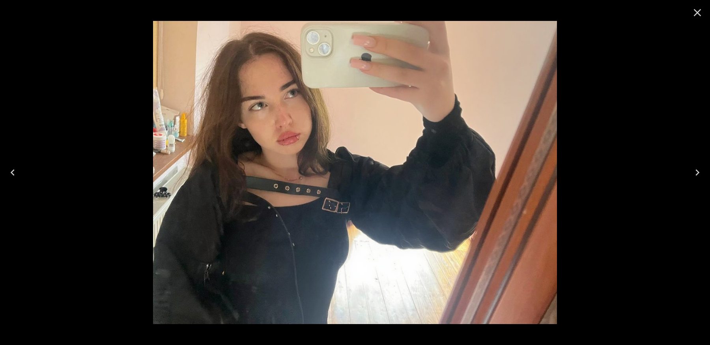
drag, startPoint x: 269, startPoint y: 191, endPoint x: 547, endPoint y: 209, distance: 278.6
click at [447, 204] on img at bounding box center [355, 172] width 404 height 303
drag, startPoint x: 344, startPoint y: 194, endPoint x: 710, endPoint y: 232, distance: 367.2
click at [557, 232] on img at bounding box center [355, 172] width 404 height 303
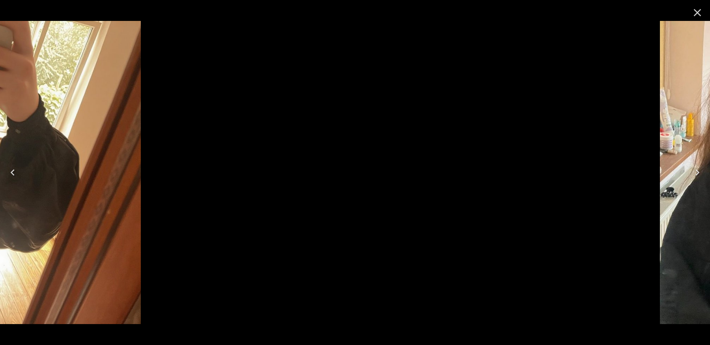
drag, startPoint x: 491, startPoint y: 224, endPoint x: 0, endPoint y: 199, distance: 491.7
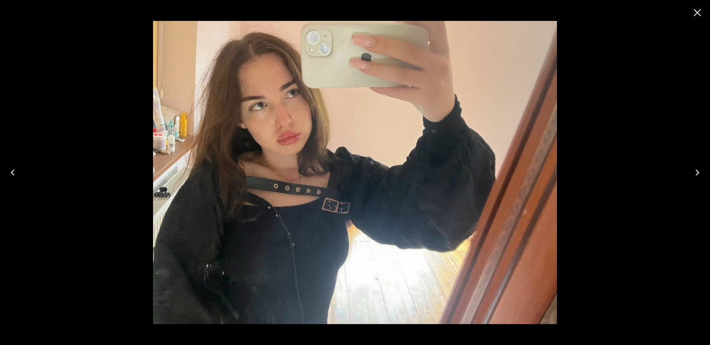
drag, startPoint x: 231, startPoint y: 208, endPoint x: 710, endPoint y: 207, distance: 478.4
click at [557, 208] on img at bounding box center [355, 172] width 404 height 303
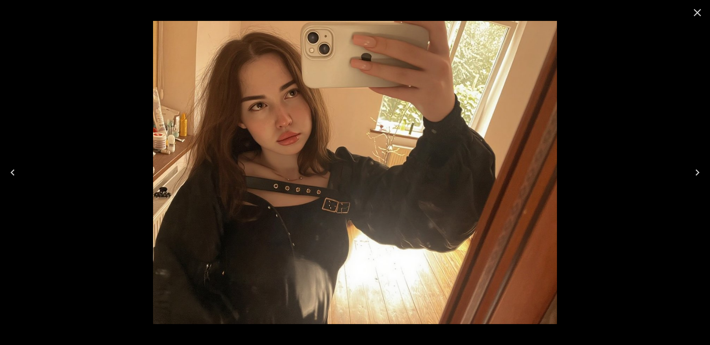
click at [696, 11] on icon "Close" at bounding box center [697, 12] width 7 height 7
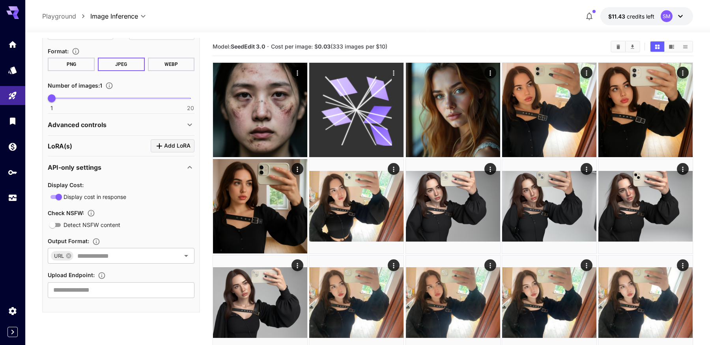
scroll to position [0, 0]
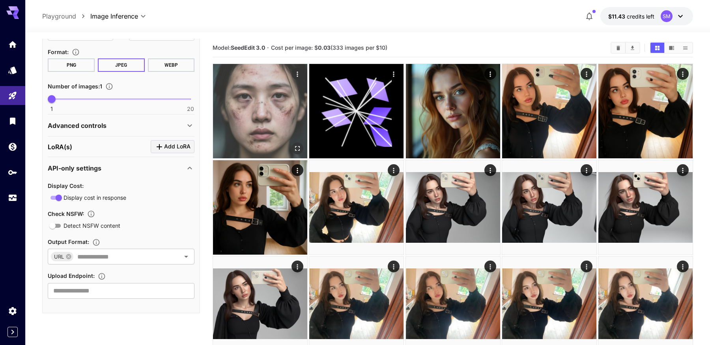
click at [278, 132] on img at bounding box center [260, 111] width 94 height 94
